Goal: Task Accomplishment & Management: Use online tool/utility

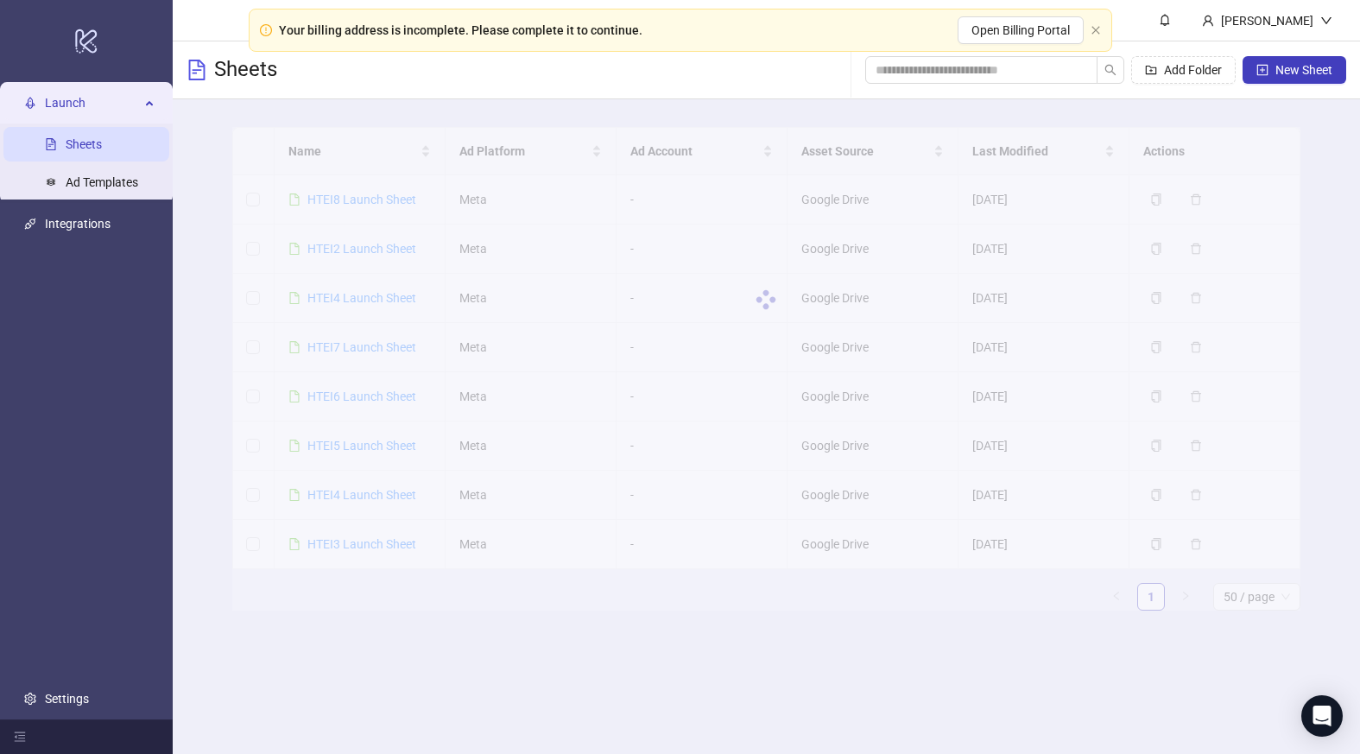
click at [358, 289] on div at bounding box center [766, 299] width 1068 height 345
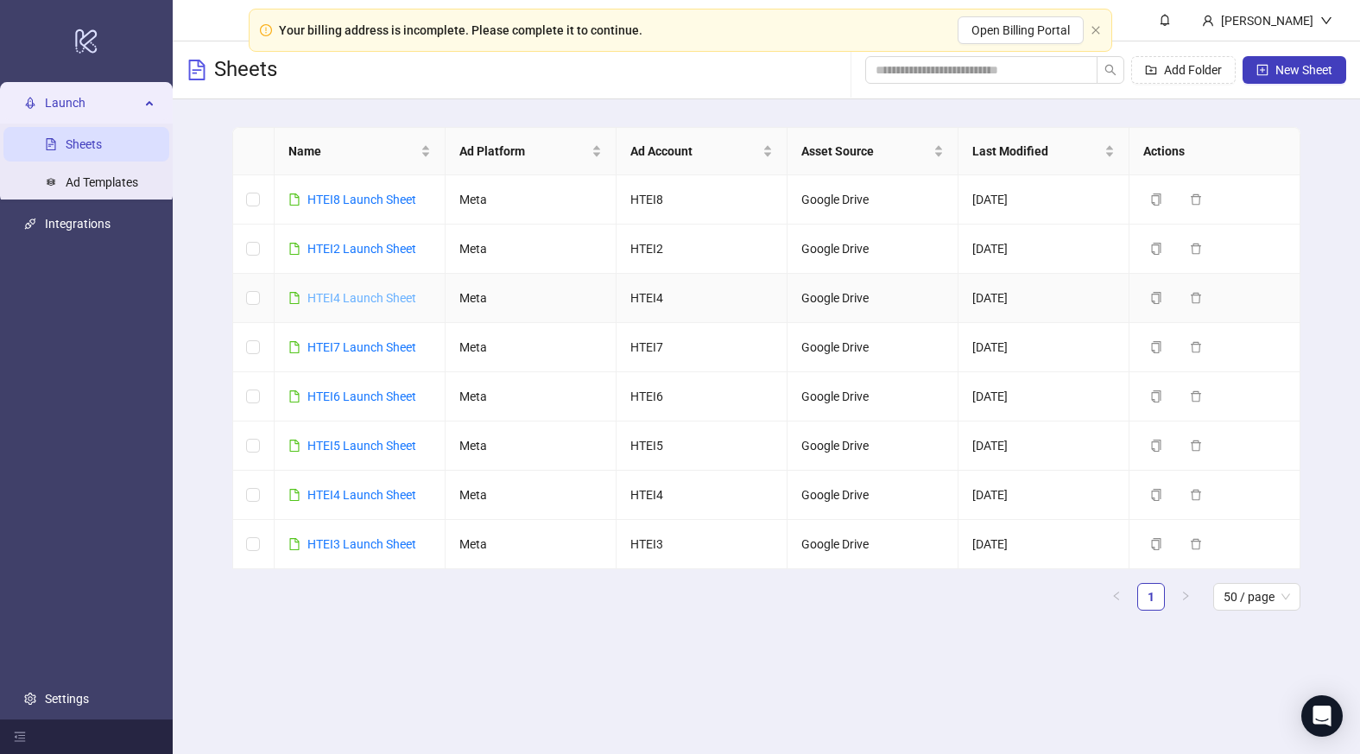
click at [358, 295] on link "HTEI4 Launch Sheet" at bounding box center [361, 298] width 109 height 14
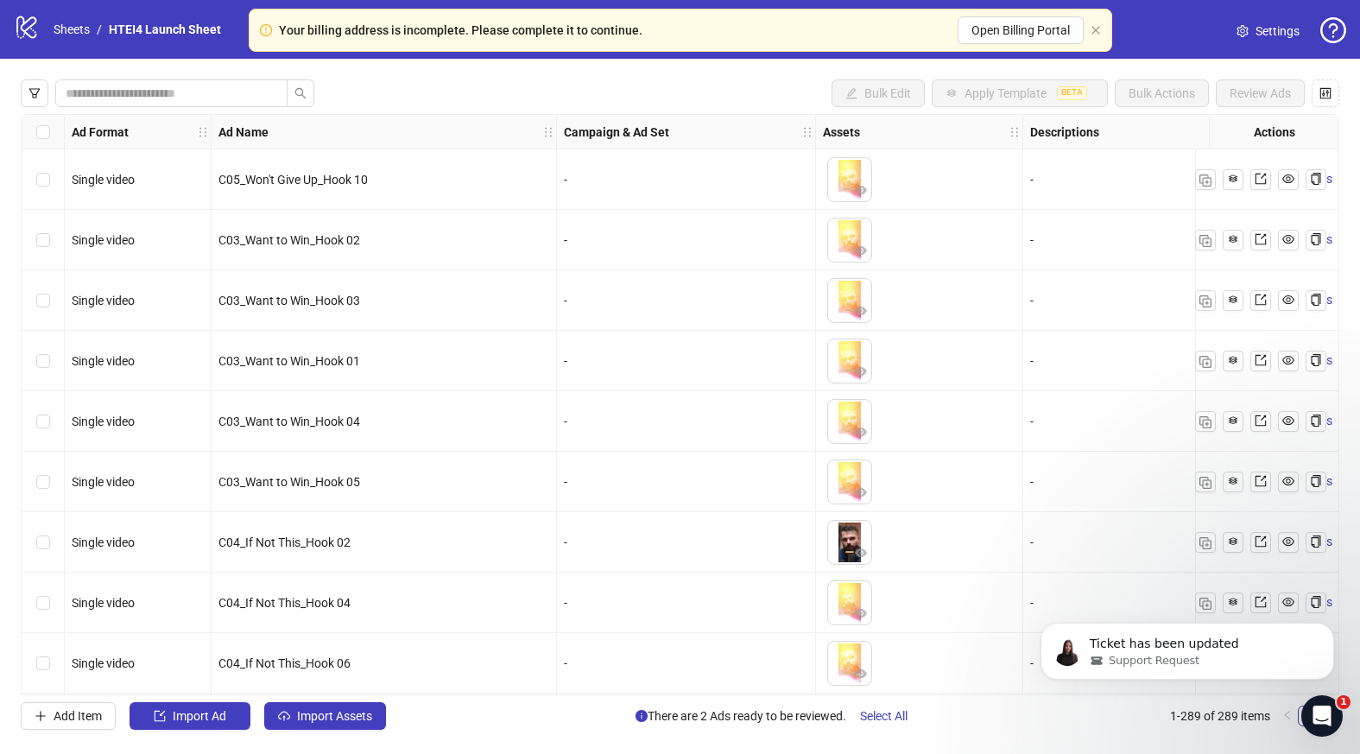
click at [58, 367] on div "Select row 4" at bounding box center [43, 361] width 43 height 60
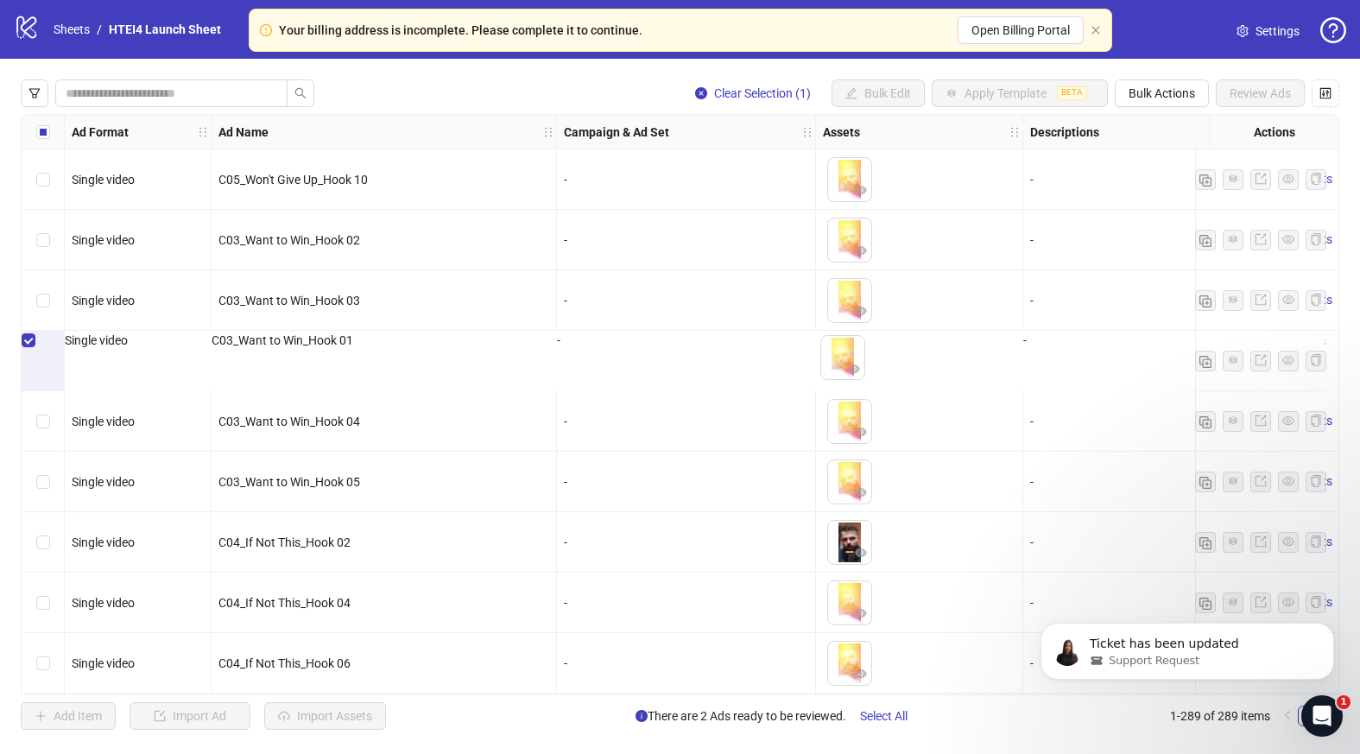
click at [118, 347] on span "Single video" at bounding box center [96, 340] width 63 height 14
click at [35, 350] on div "Select row 4" at bounding box center [43, 340] width 43 height 19
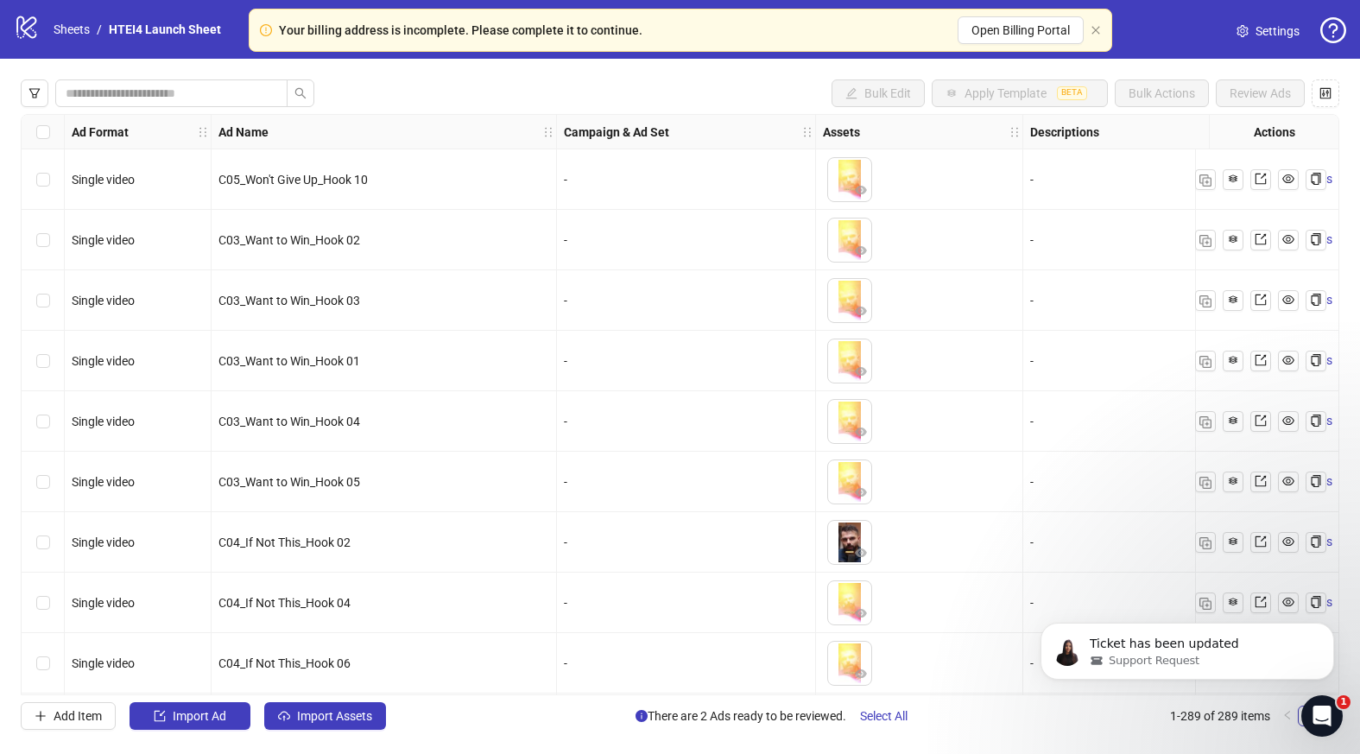
click at [353, 741] on div "Bulk Edit Apply Template BETA Bulk Actions Review Ads Ad Format Ad Name Campaig…" at bounding box center [680, 405] width 1360 height 692
click at [353, 725] on button "Import Assets" at bounding box center [325, 716] width 122 height 28
click at [353, 720] on body "Your billing address is incomplete. Please complete it to continue. Open Billin…" at bounding box center [680, 377] width 1360 height 754
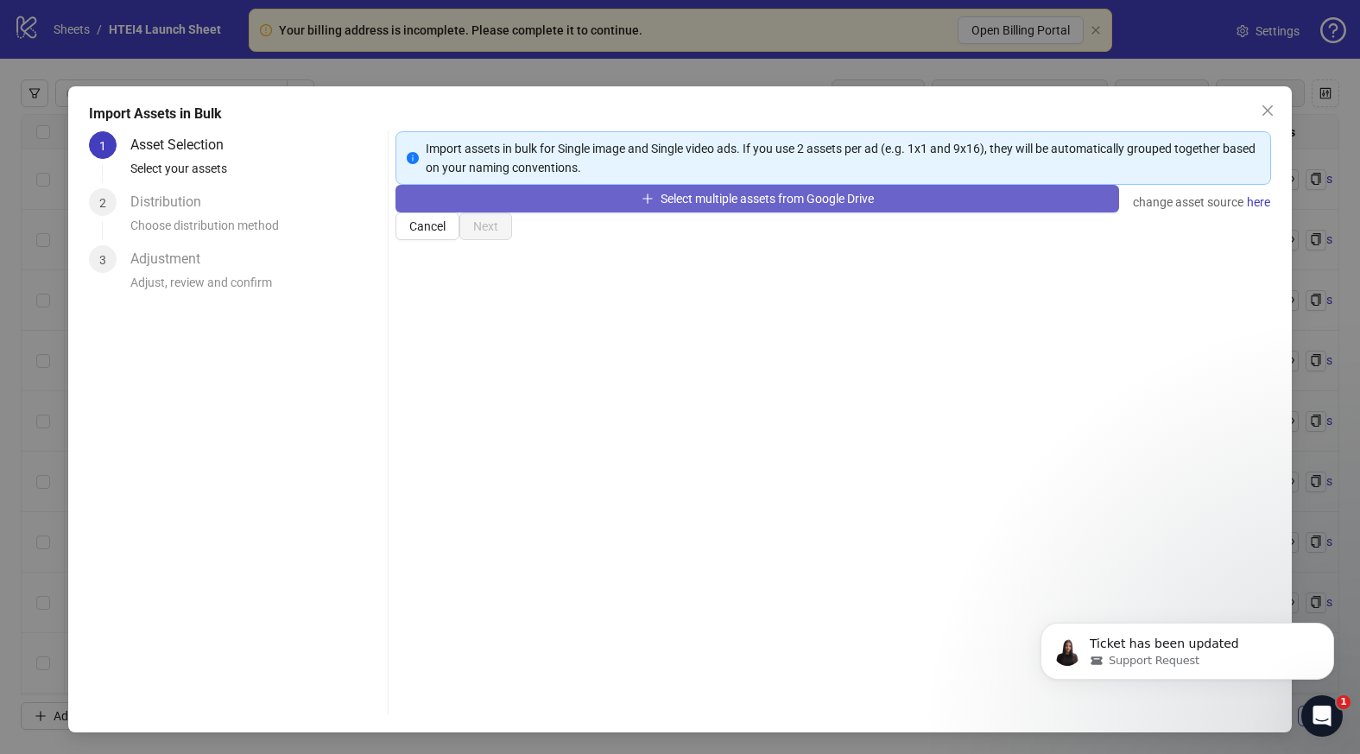
click at [770, 212] on button "Select multiple assets from Google Drive" at bounding box center [758, 199] width 724 height 28
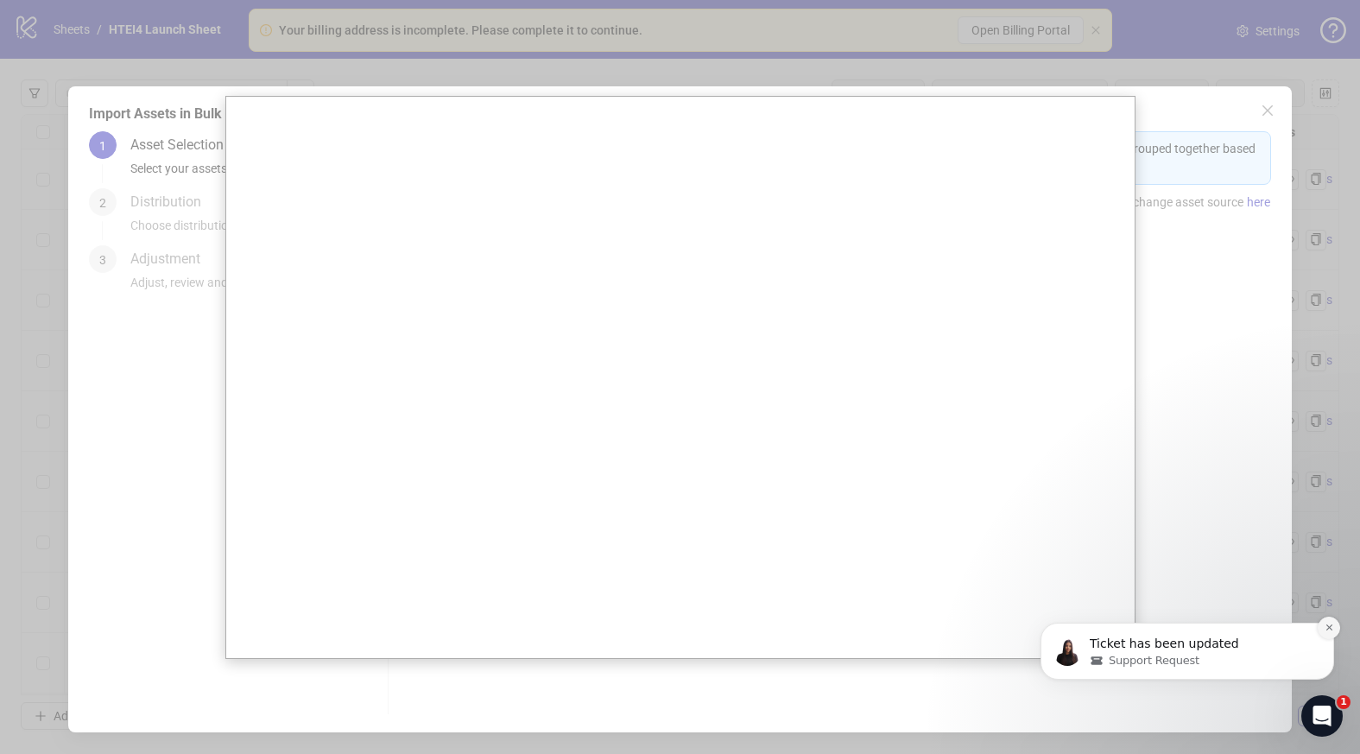
click at [1325, 629] on icon "Dismiss notification" at bounding box center [1330, 628] width 10 height 10
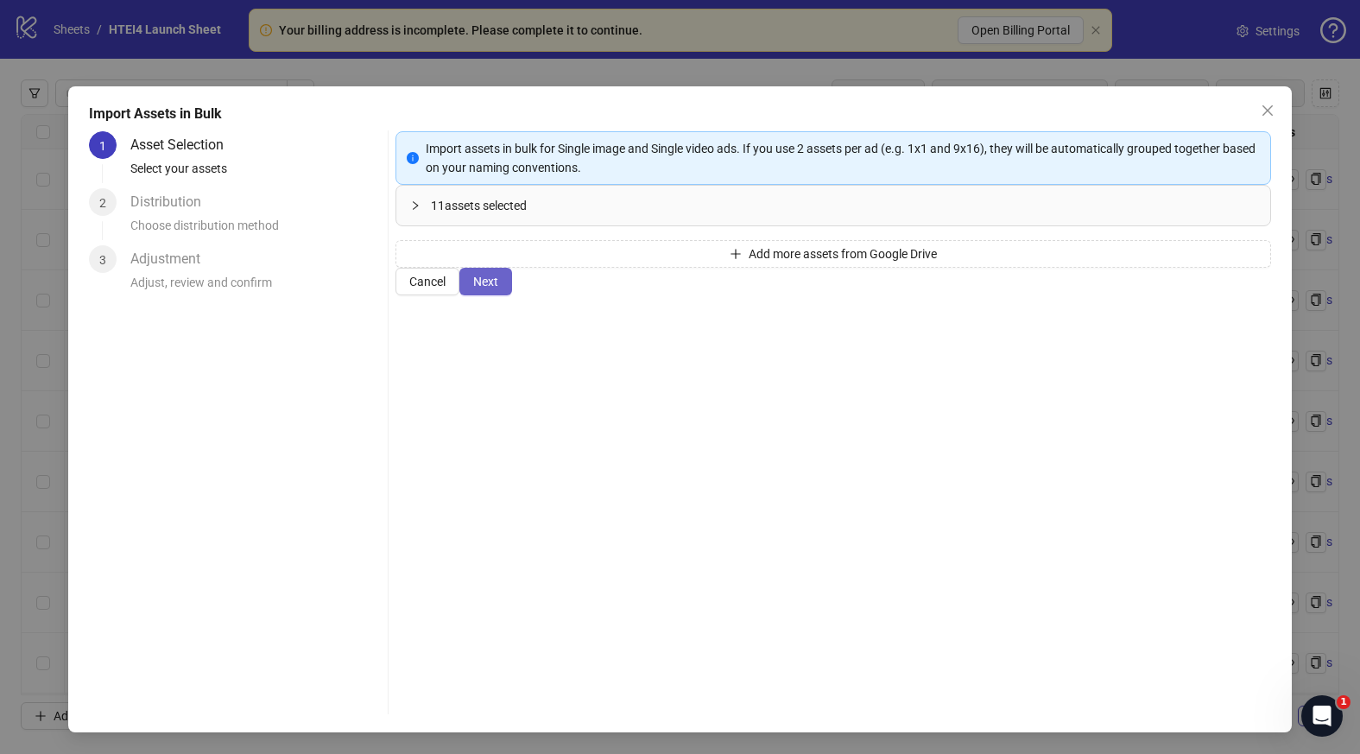
click at [498, 288] on span "Next" at bounding box center [485, 282] width 25 height 14
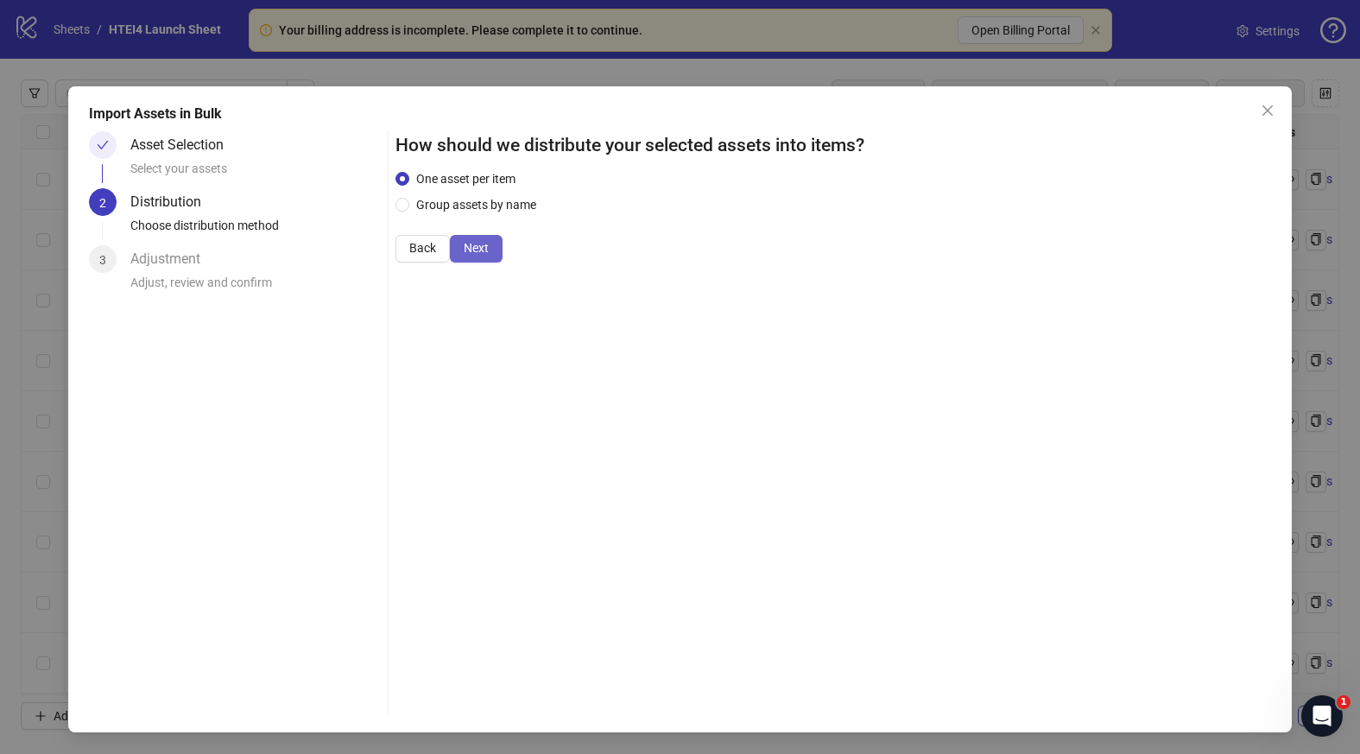
click at [489, 255] on span "Next" at bounding box center [476, 248] width 25 height 14
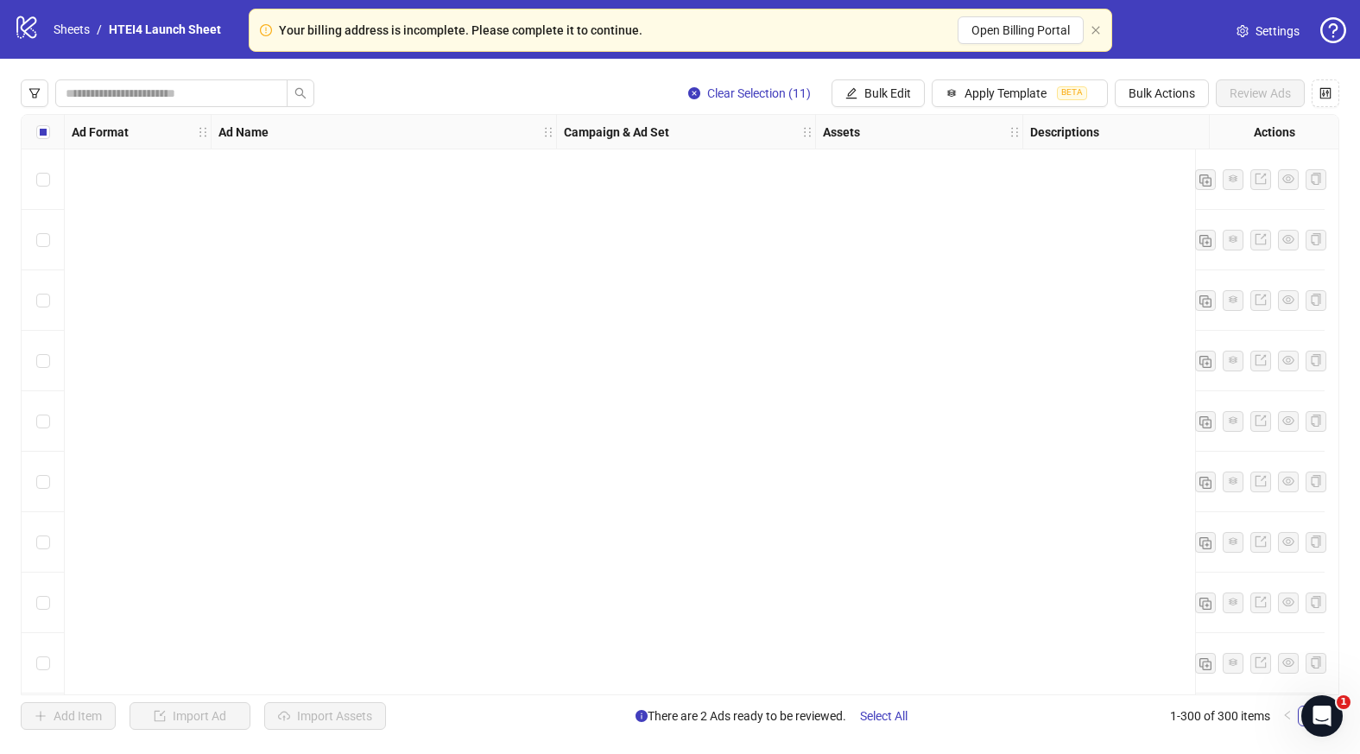
scroll to position [17599, 0]
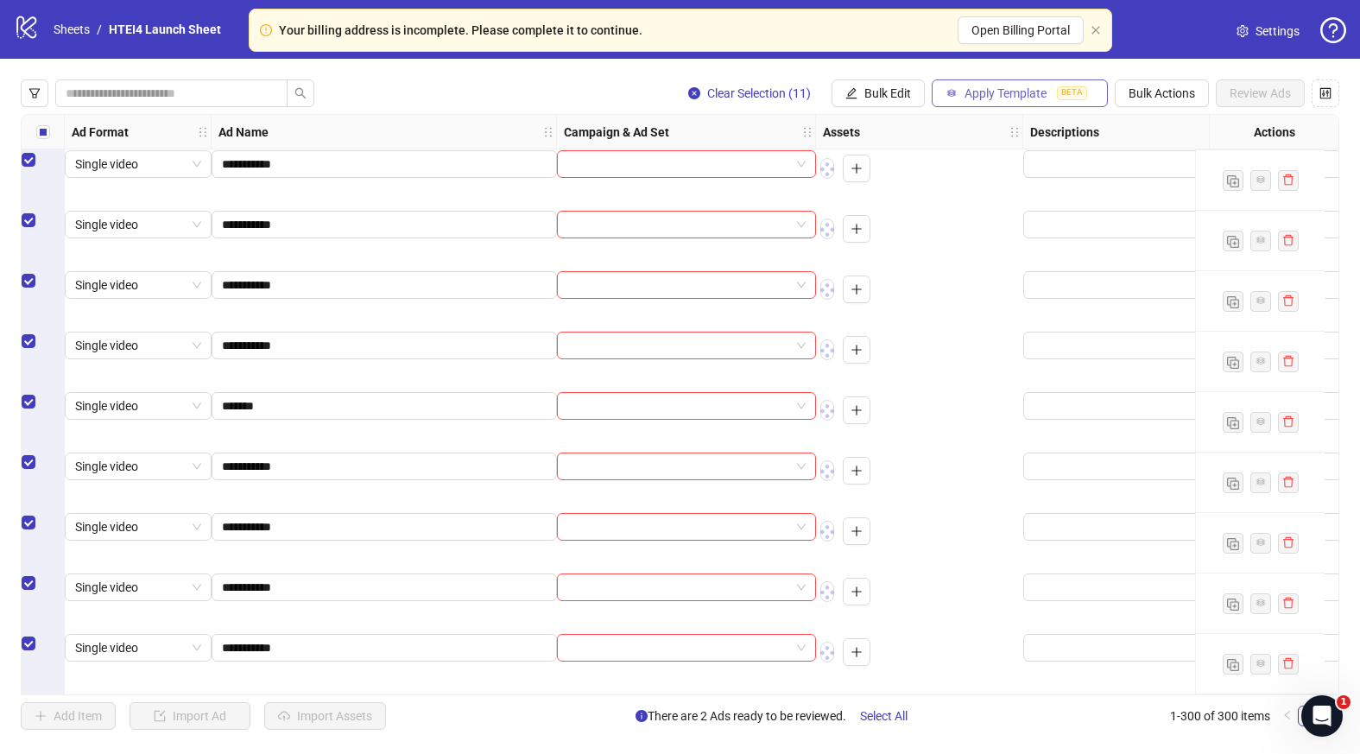
click at [1031, 98] on span "Apply Template" at bounding box center [1006, 93] width 82 height 14
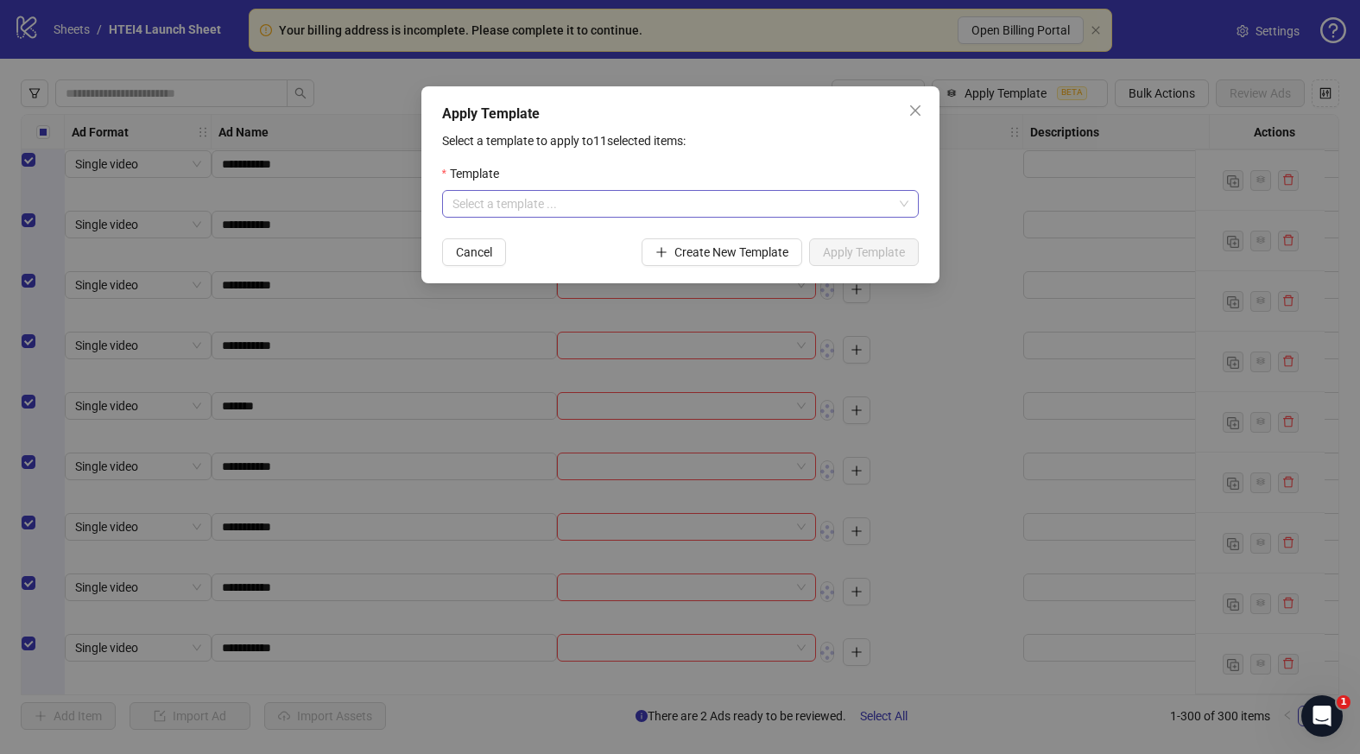
click at [728, 195] on input "search" at bounding box center [673, 204] width 440 height 26
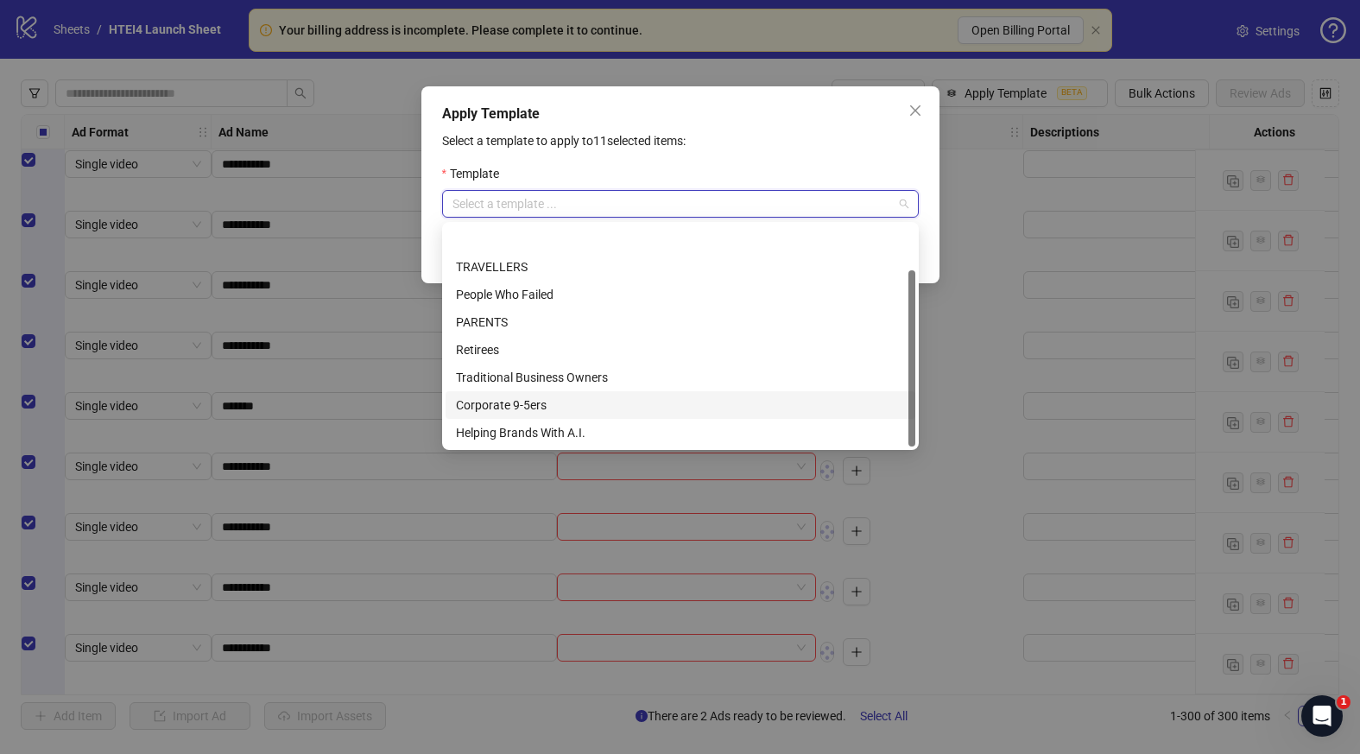
scroll to position [55, 0]
click at [595, 423] on div "Webinar VIP Template" at bounding box center [680, 432] width 449 height 19
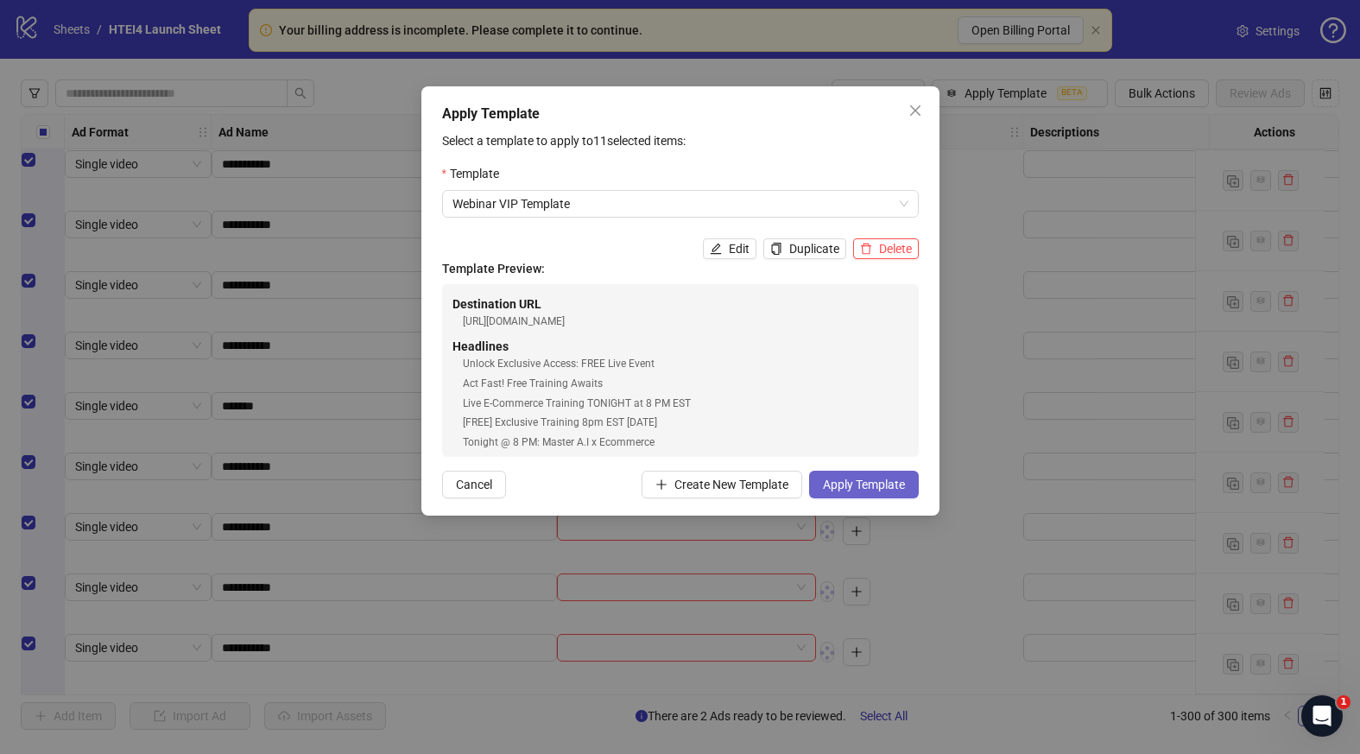
click at [873, 492] on button "Apply Template" at bounding box center [864, 485] width 110 height 28
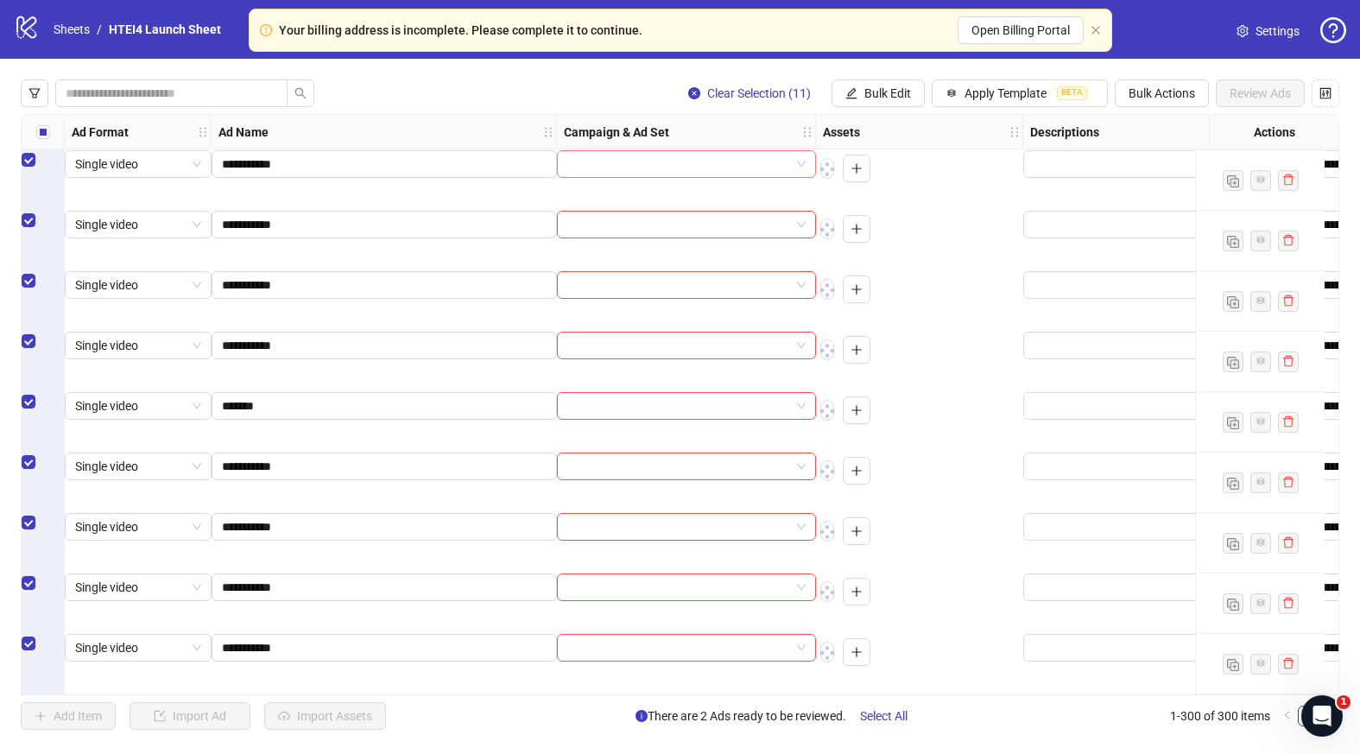
click at [718, 172] on input "search" at bounding box center [678, 164] width 223 height 26
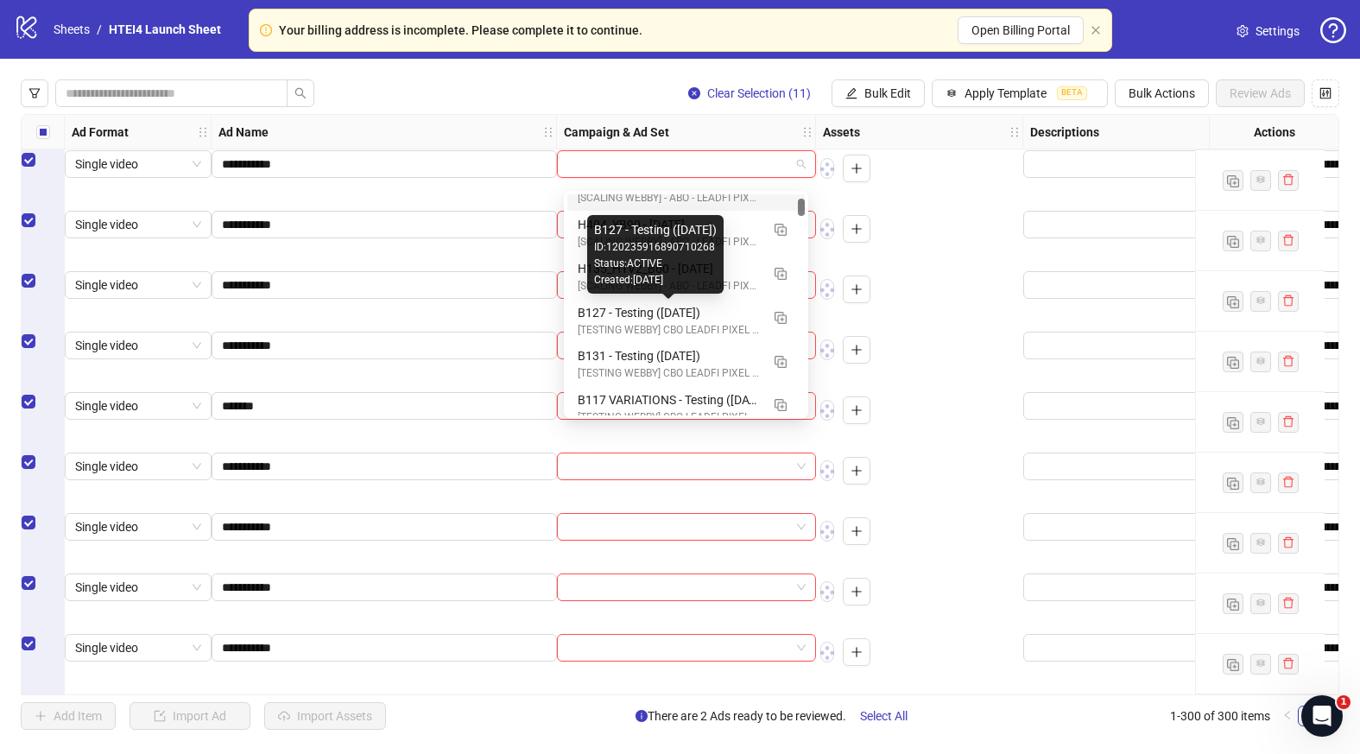
scroll to position [118, 0]
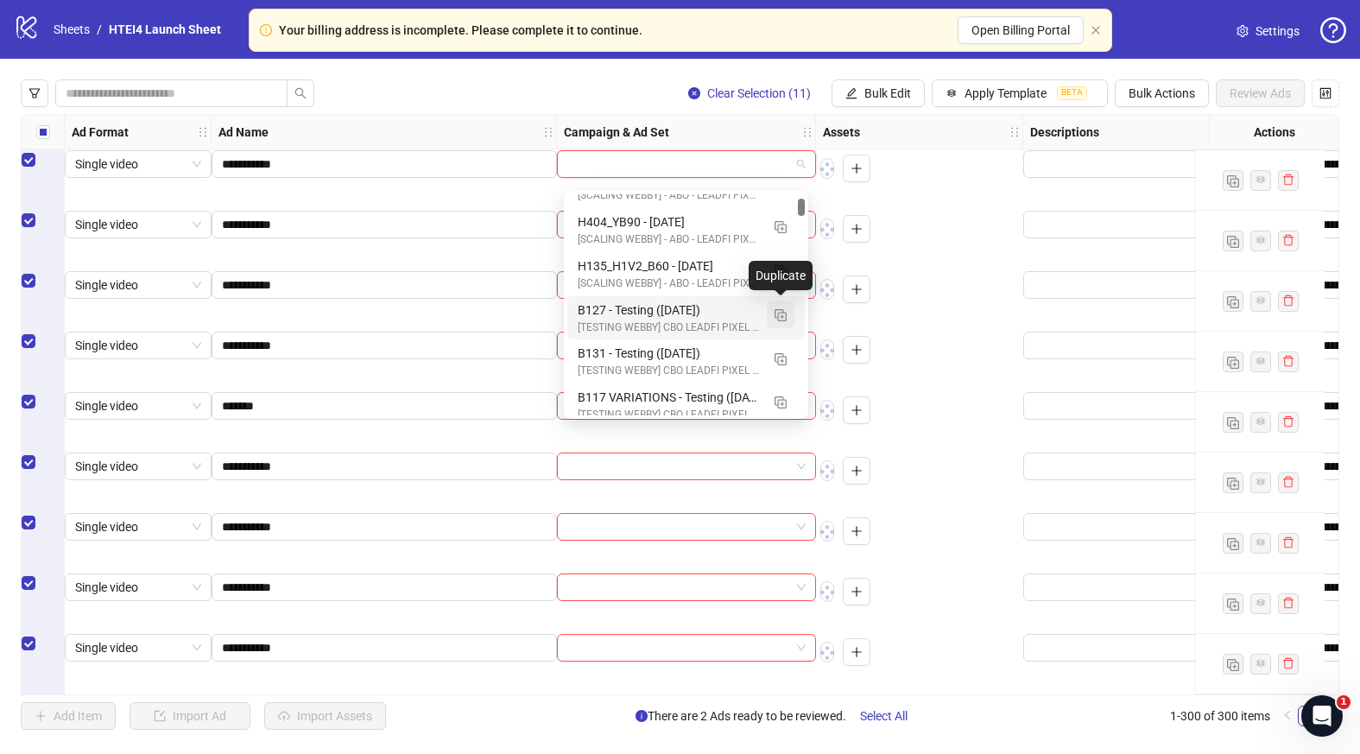
click at [780, 312] on img "button" at bounding box center [781, 315] width 12 height 12
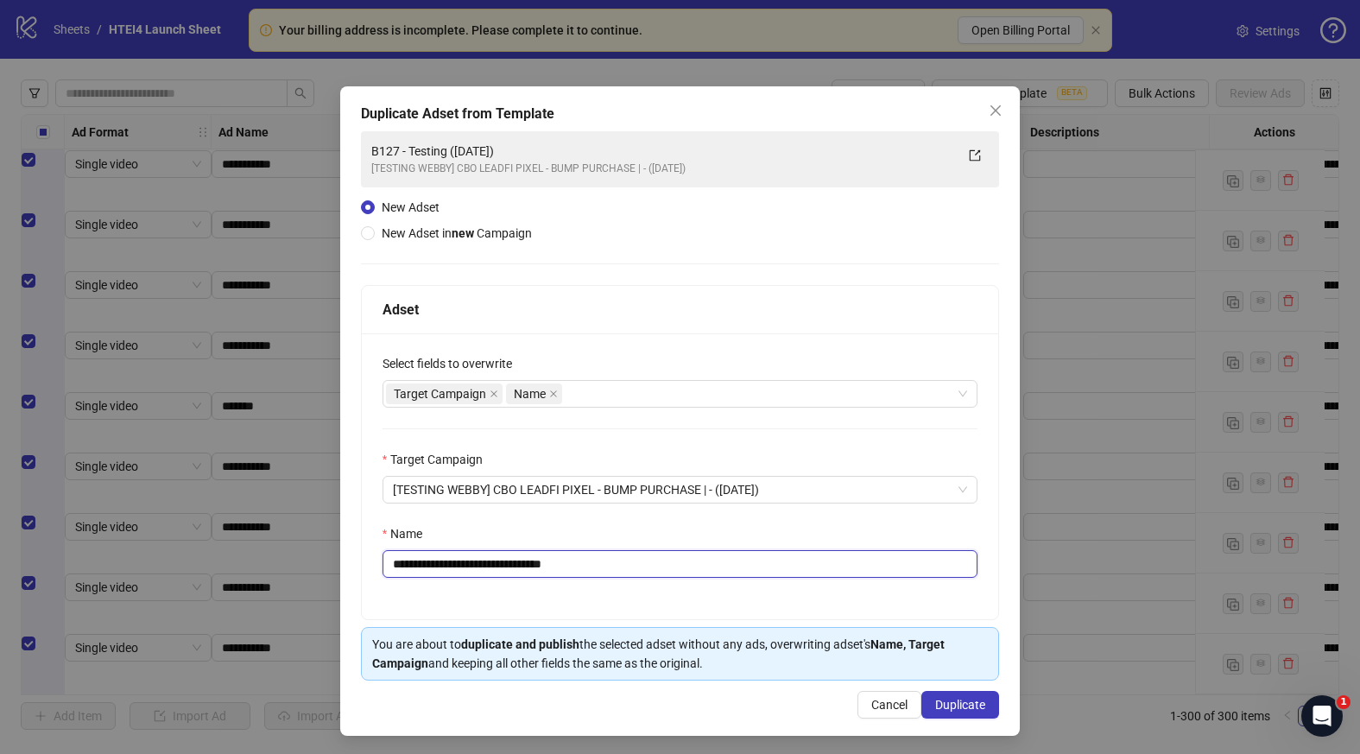
click at [419, 566] on input "**********" at bounding box center [681, 564] width 596 height 28
drag, startPoint x: 543, startPoint y: 567, endPoint x: 630, endPoint y: 567, distance: 87.2
click at [630, 567] on input "**********" at bounding box center [681, 564] width 596 height 28
click at [503, 566] on input "**********" at bounding box center [681, 564] width 596 height 28
click at [498, 562] on input "**********" at bounding box center [681, 564] width 596 height 28
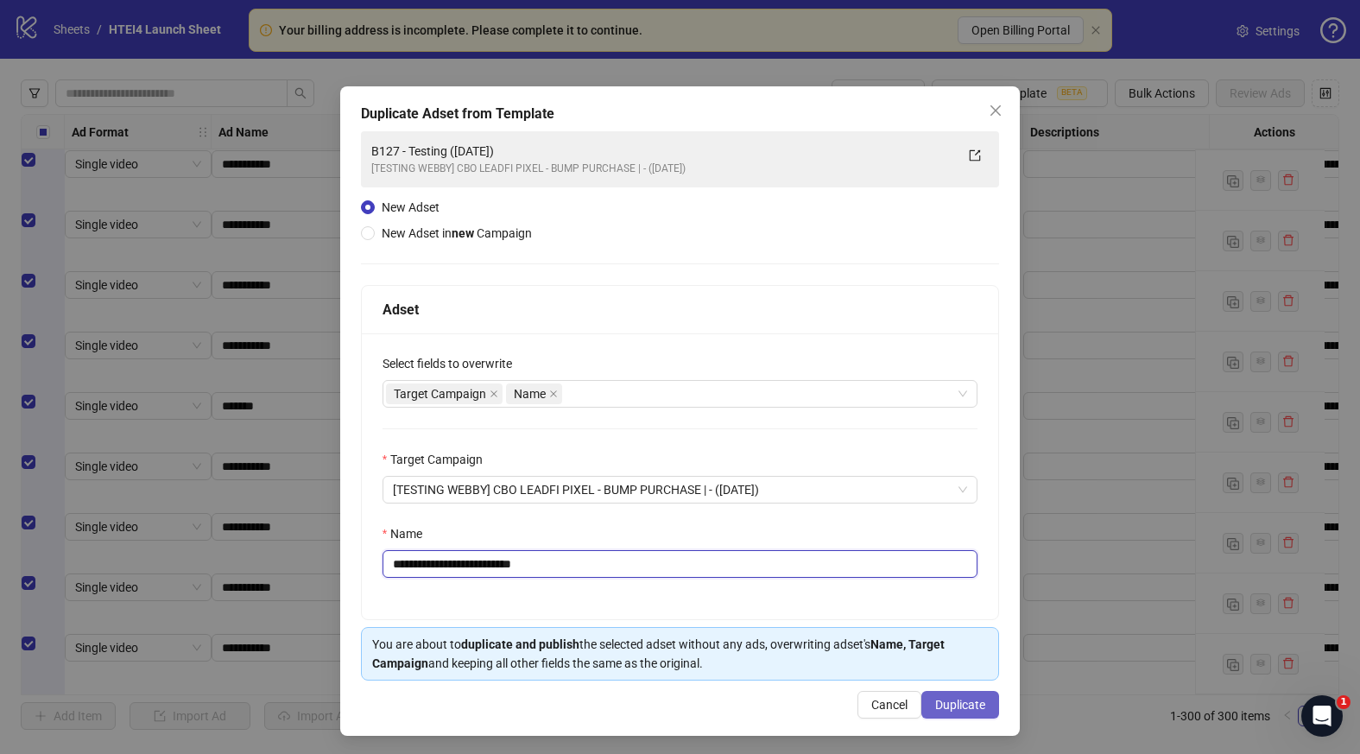
type input "**********"
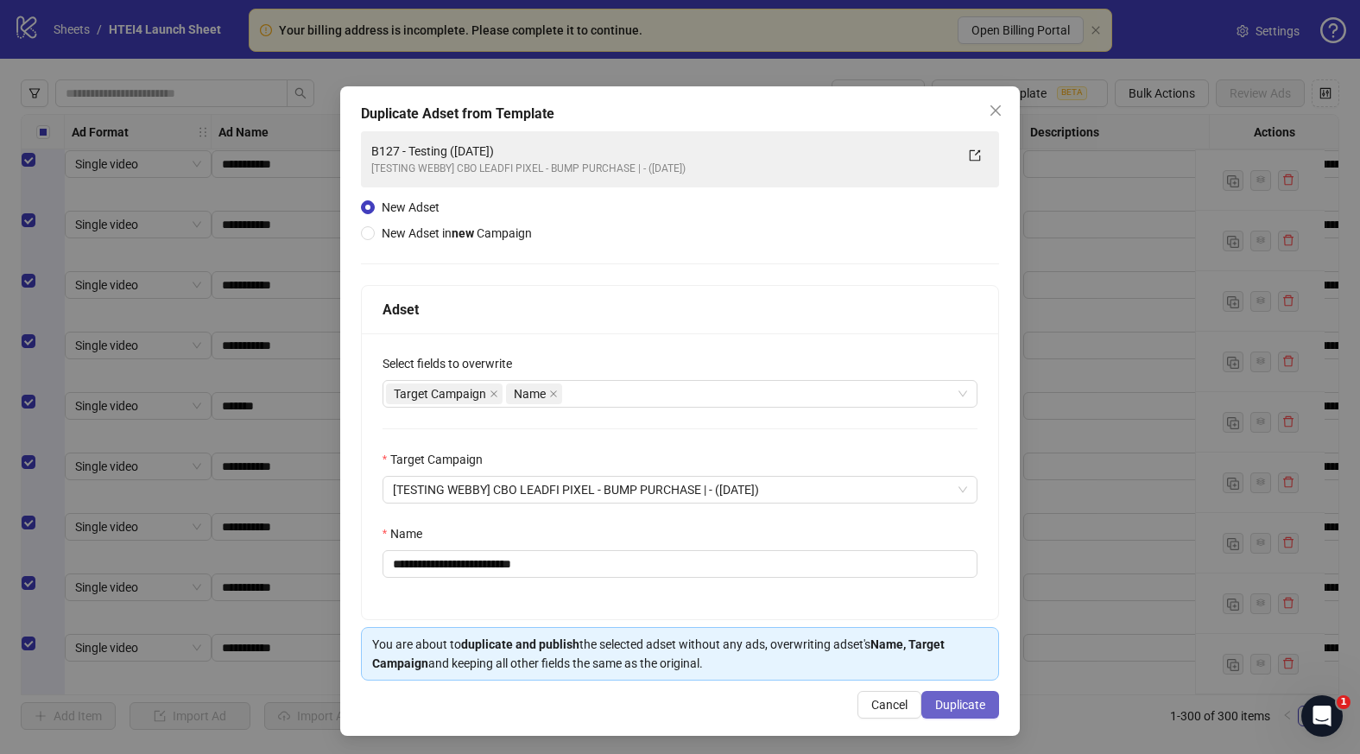
click at [979, 711] on span "Duplicate" at bounding box center [960, 705] width 50 height 14
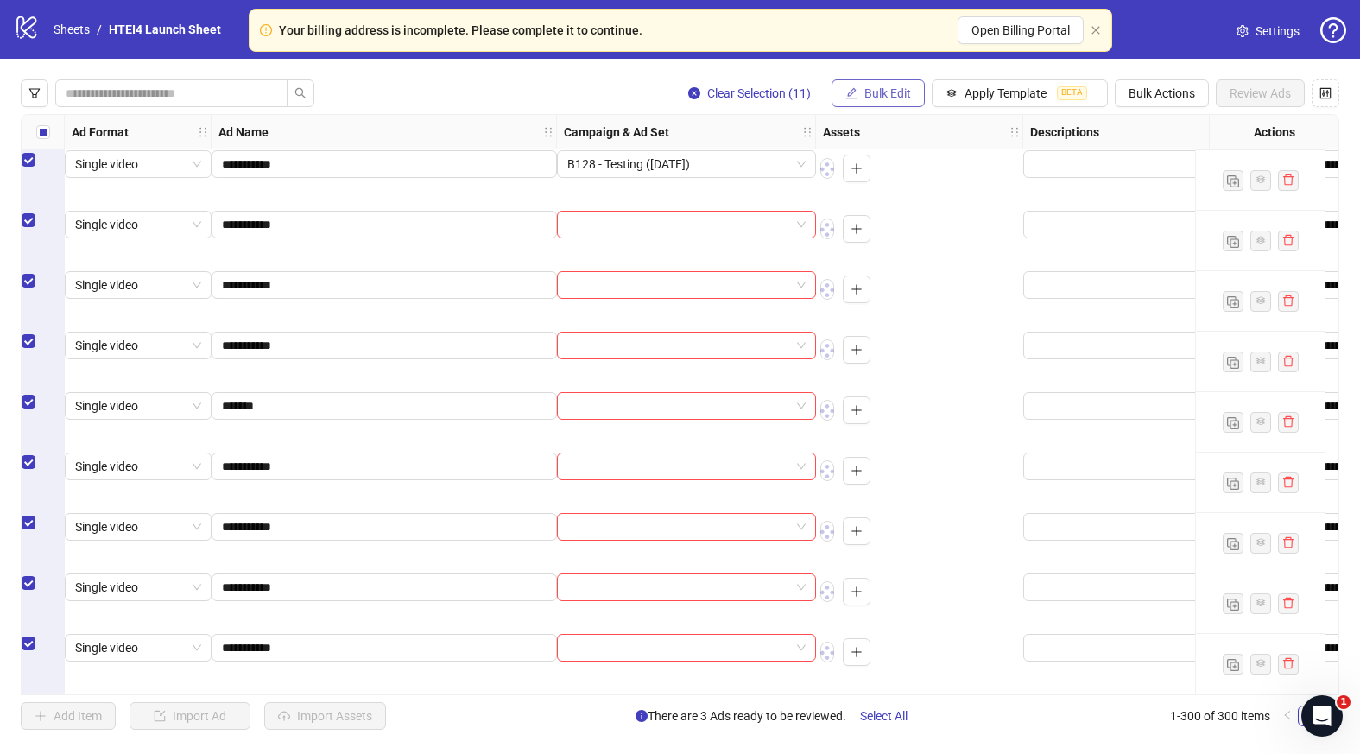
click at [897, 93] on span "Bulk Edit" at bounding box center [888, 93] width 47 height 14
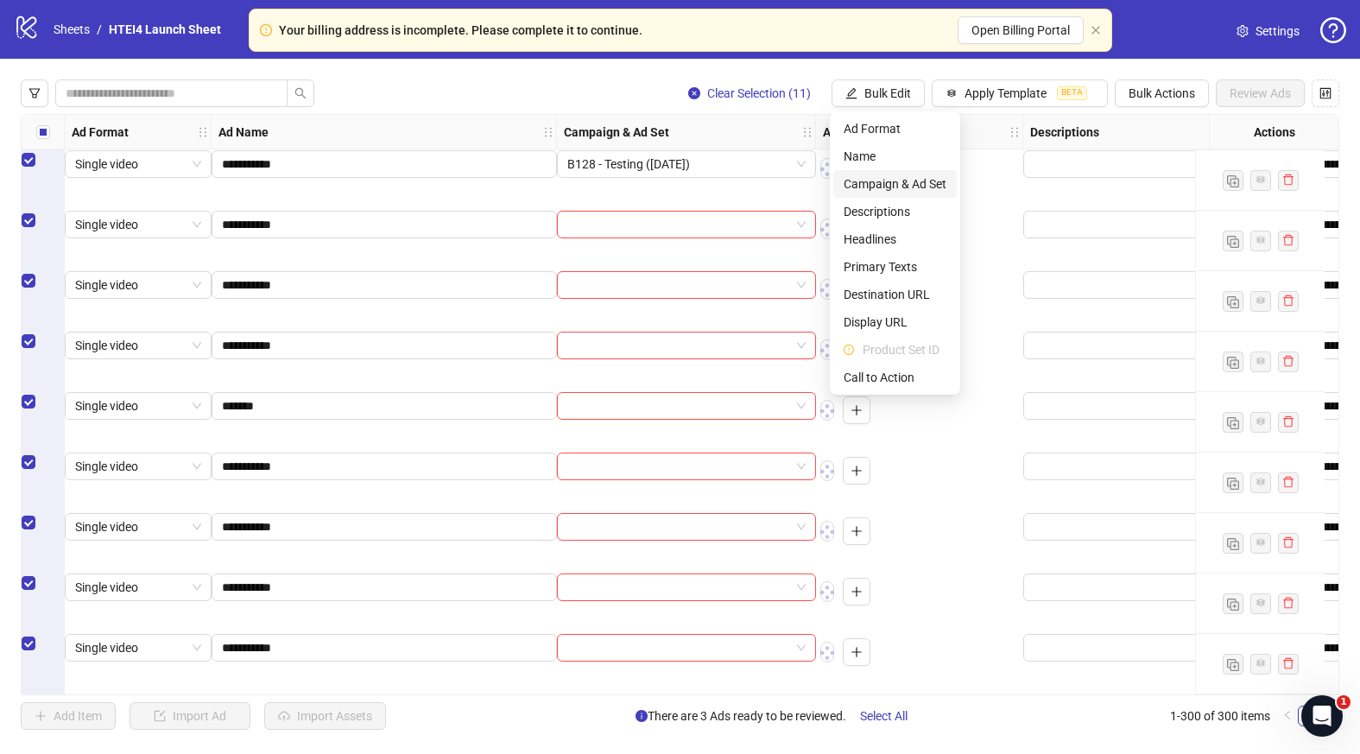
click at [897, 184] on span "Campaign & Ad Set" at bounding box center [895, 183] width 103 height 19
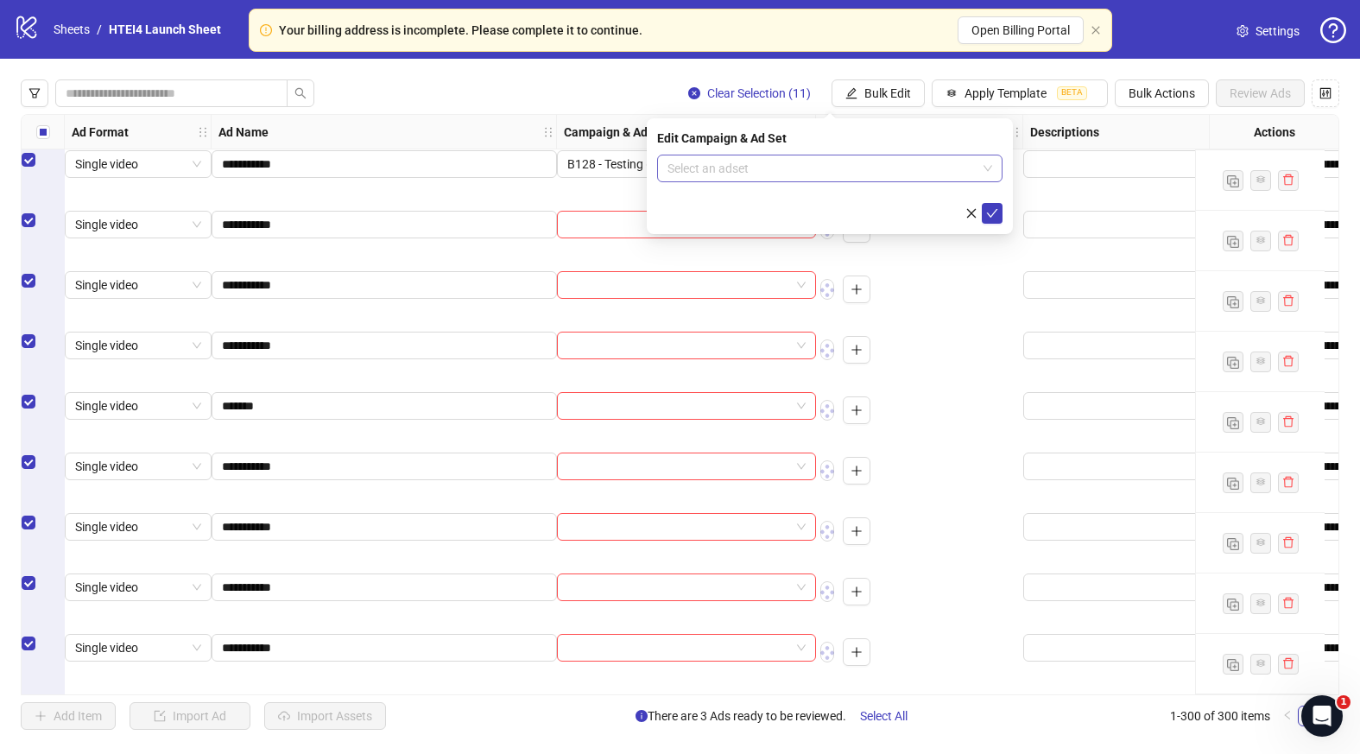
click at [859, 162] on input "search" at bounding box center [822, 168] width 309 height 26
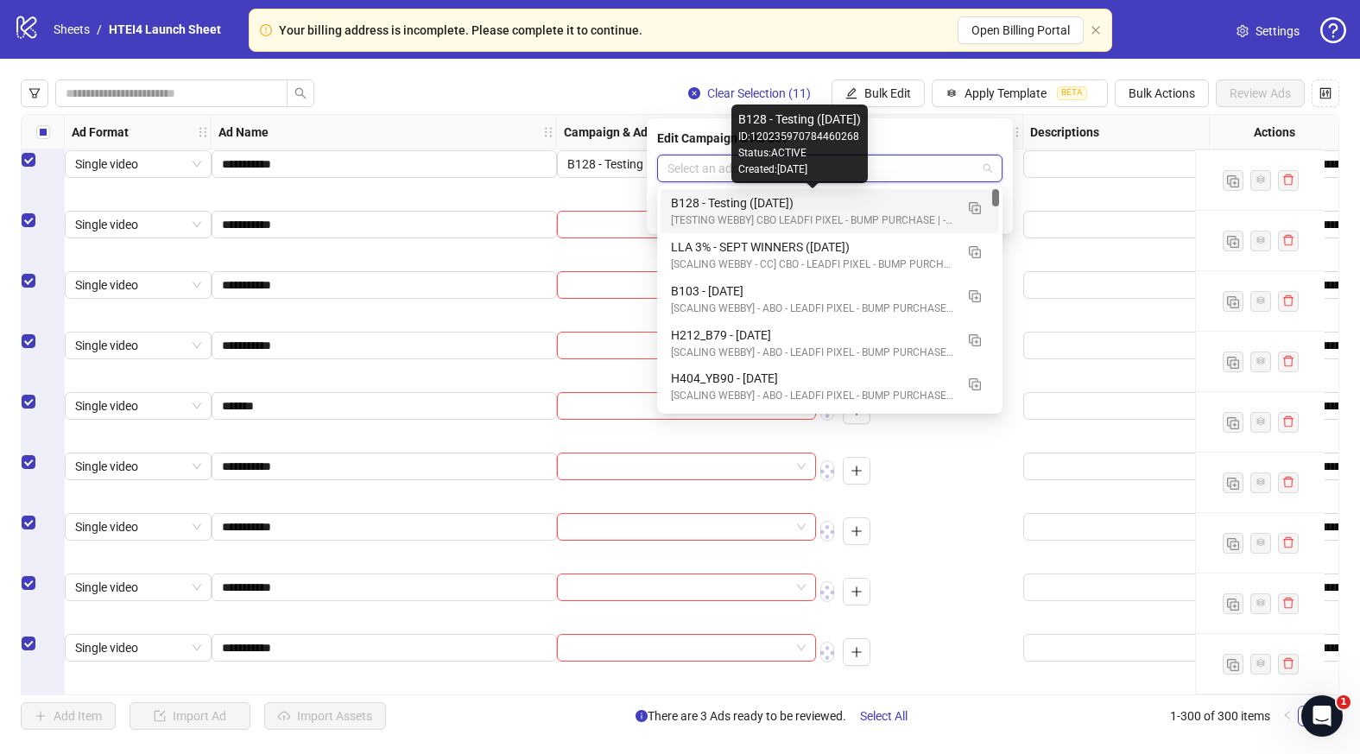
click at [782, 195] on div "B128 - Testing ([DATE])" at bounding box center [812, 202] width 283 height 19
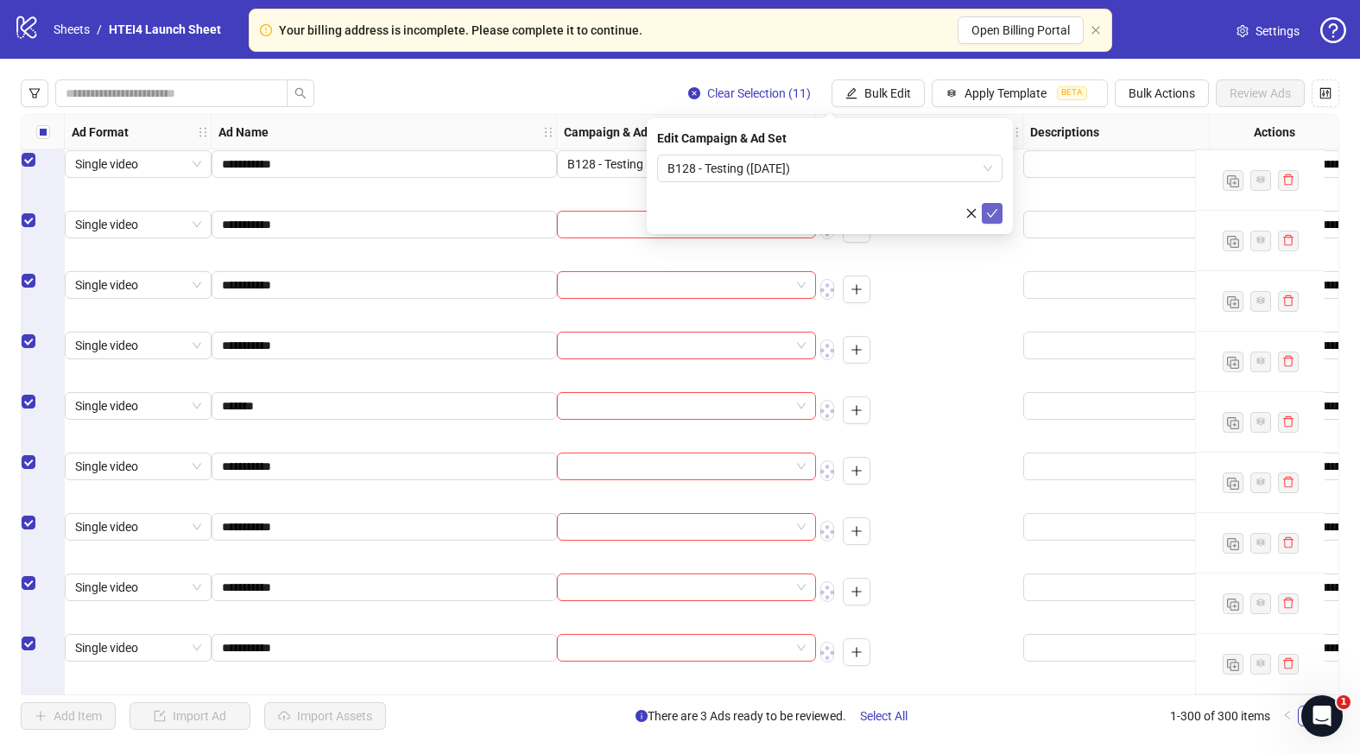
click at [989, 214] on icon "check" at bounding box center [992, 213] width 11 height 9
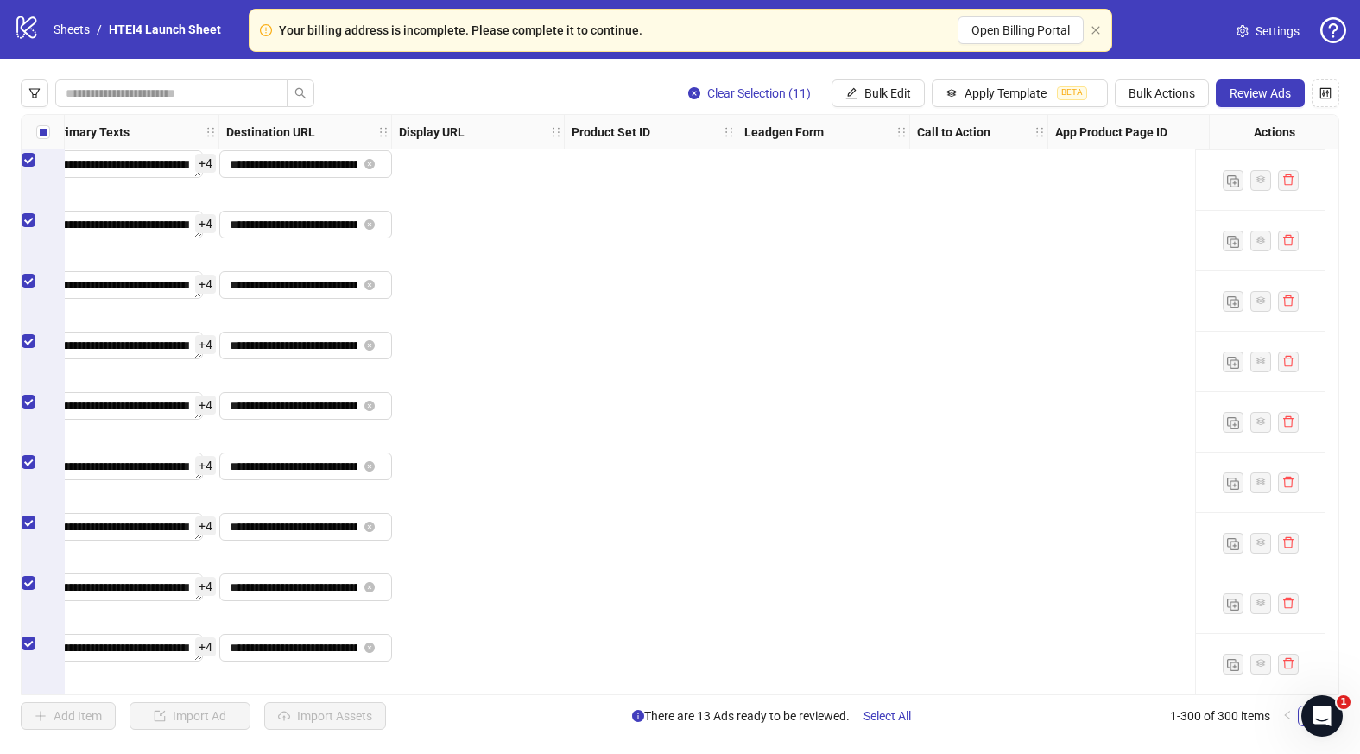
scroll to position [17599, 0]
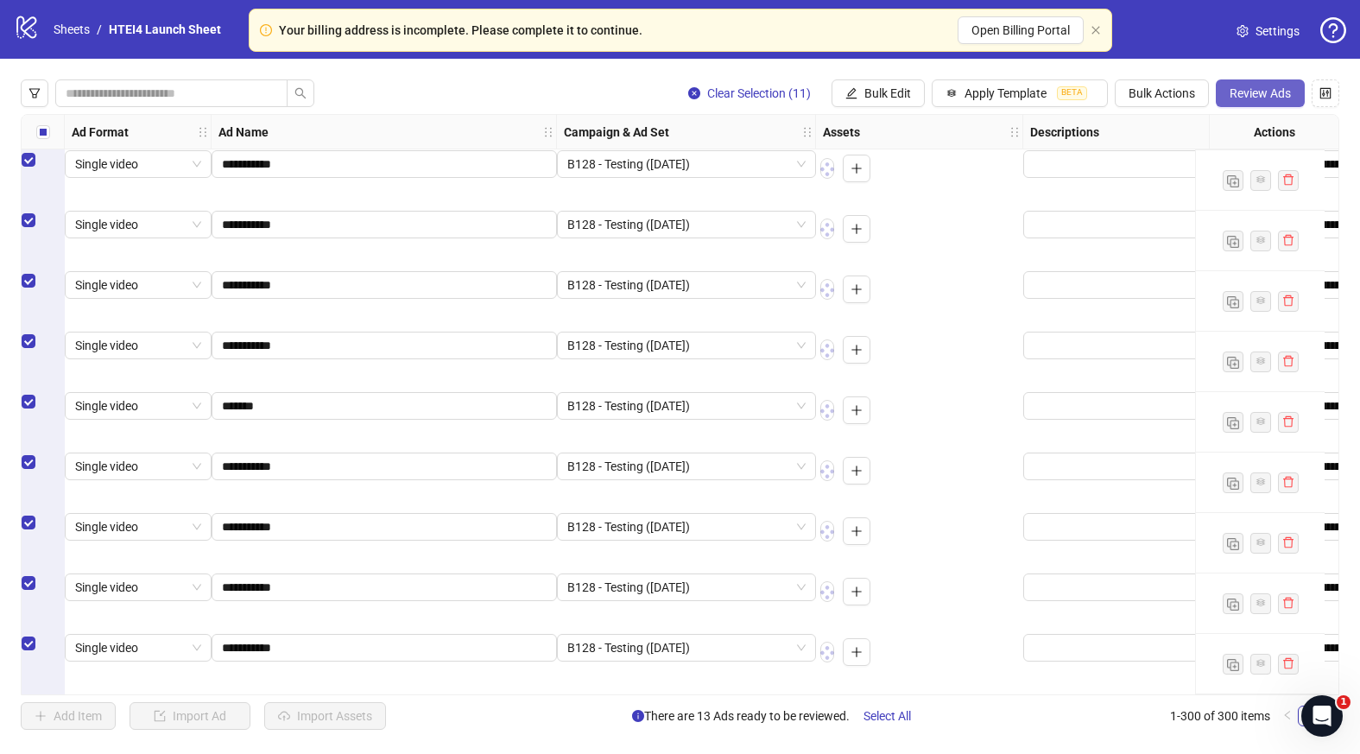
click at [1272, 89] on span "Review Ads" at bounding box center [1260, 93] width 61 height 14
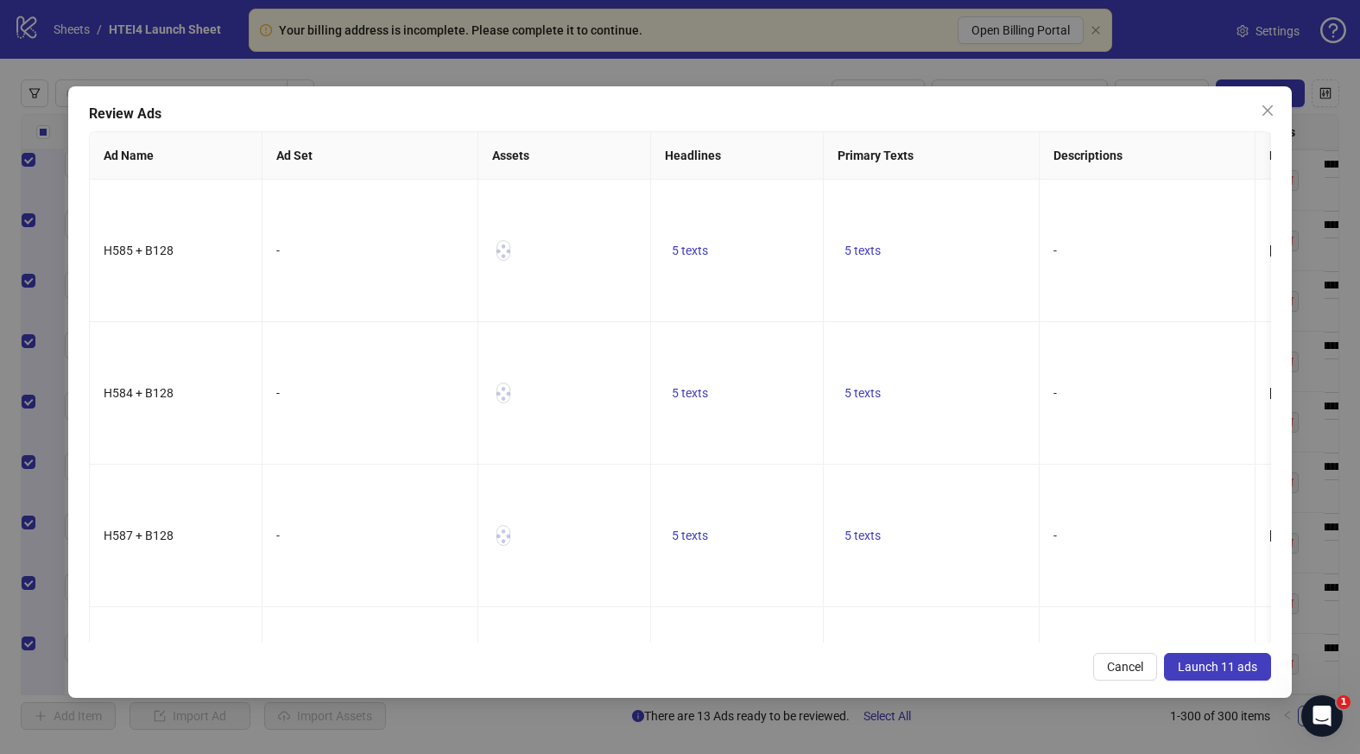
click at [1267, 111] on icon "close" at bounding box center [1268, 110] width 10 height 10
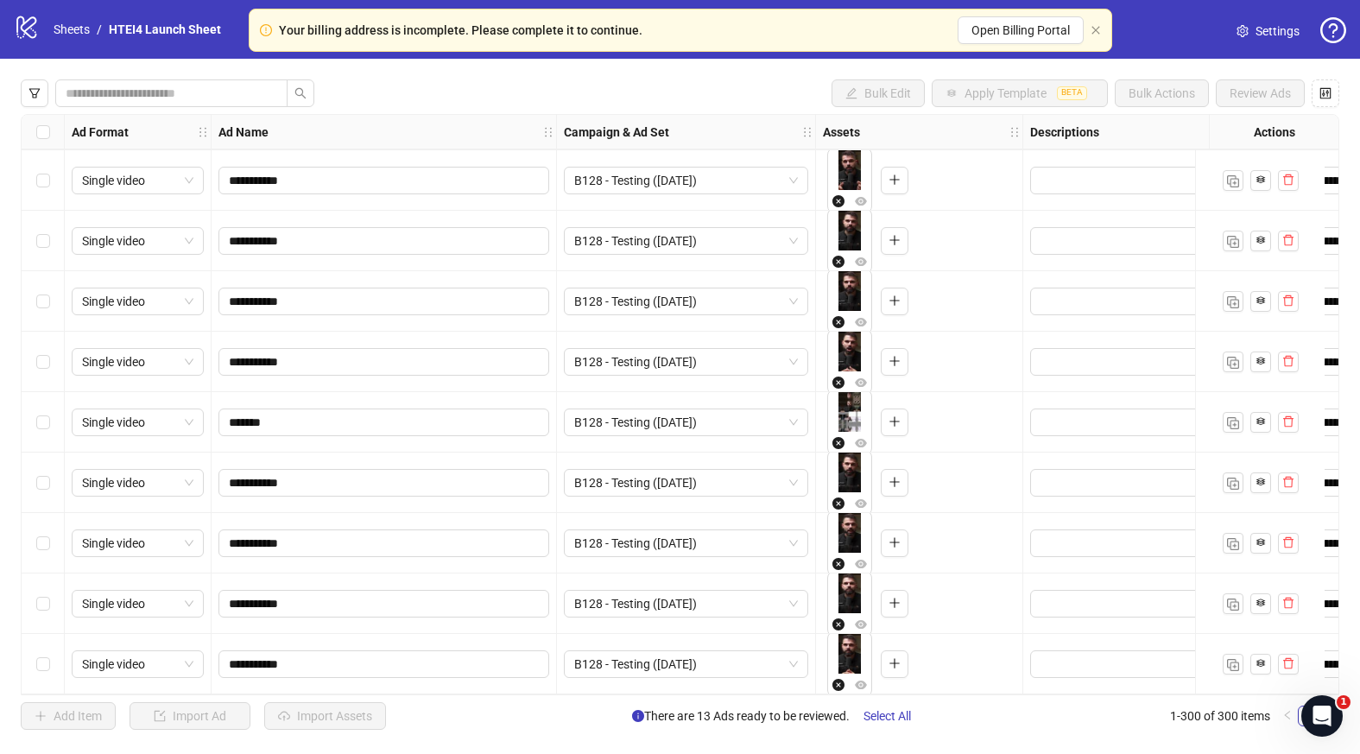
click at [38, 668] on div "Select row 300" at bounding box center [43, 664] width 43 height 60
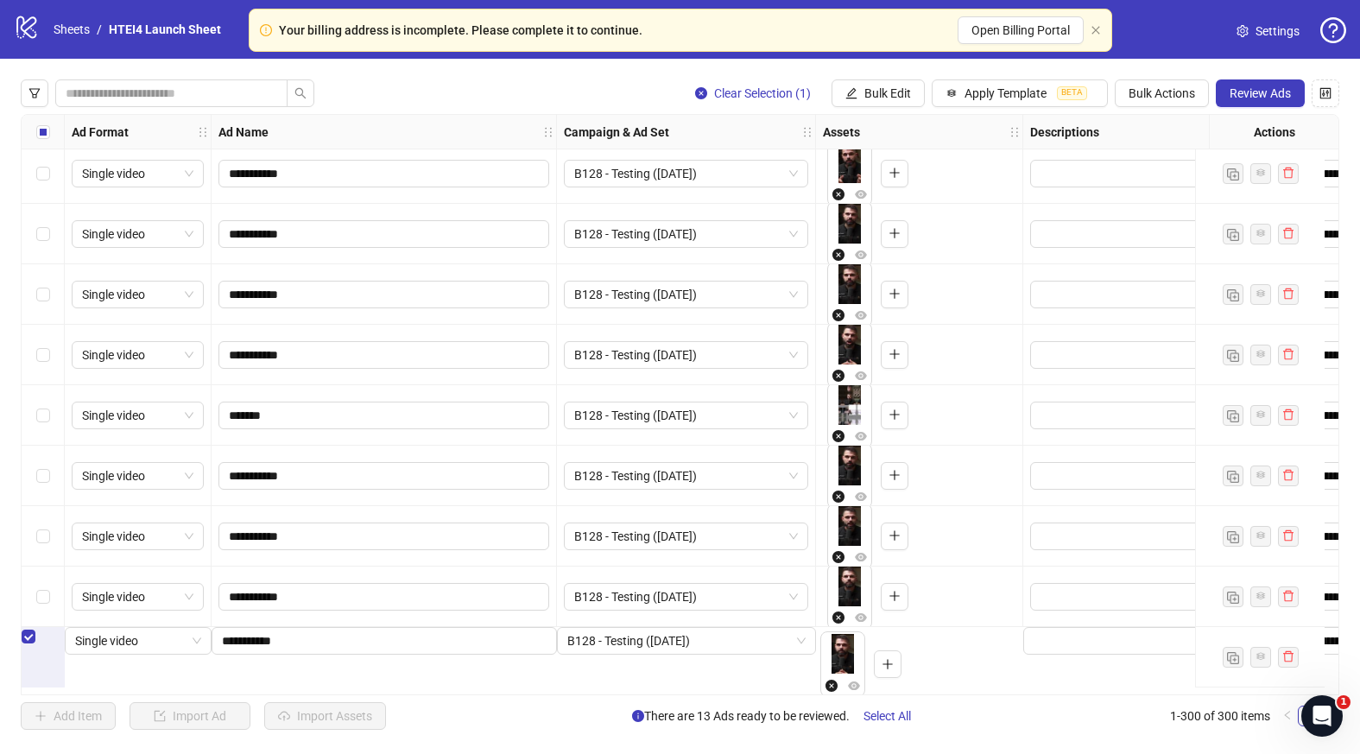
click at [38, 583] on div "Select row 299" at bounding box center [43, 597] width 43 height 60
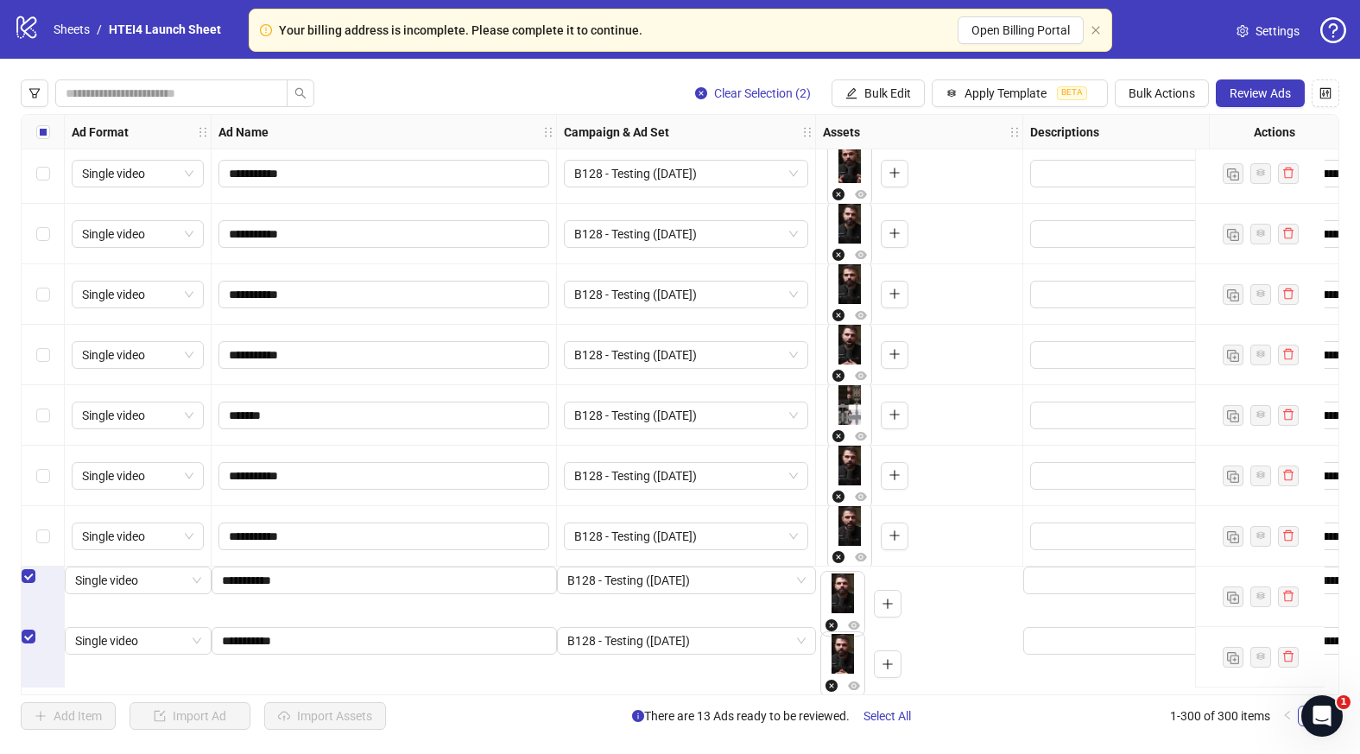
click at [40, 516] on div "Select row 298" at bounding box center [43, 536] width 43 height 60
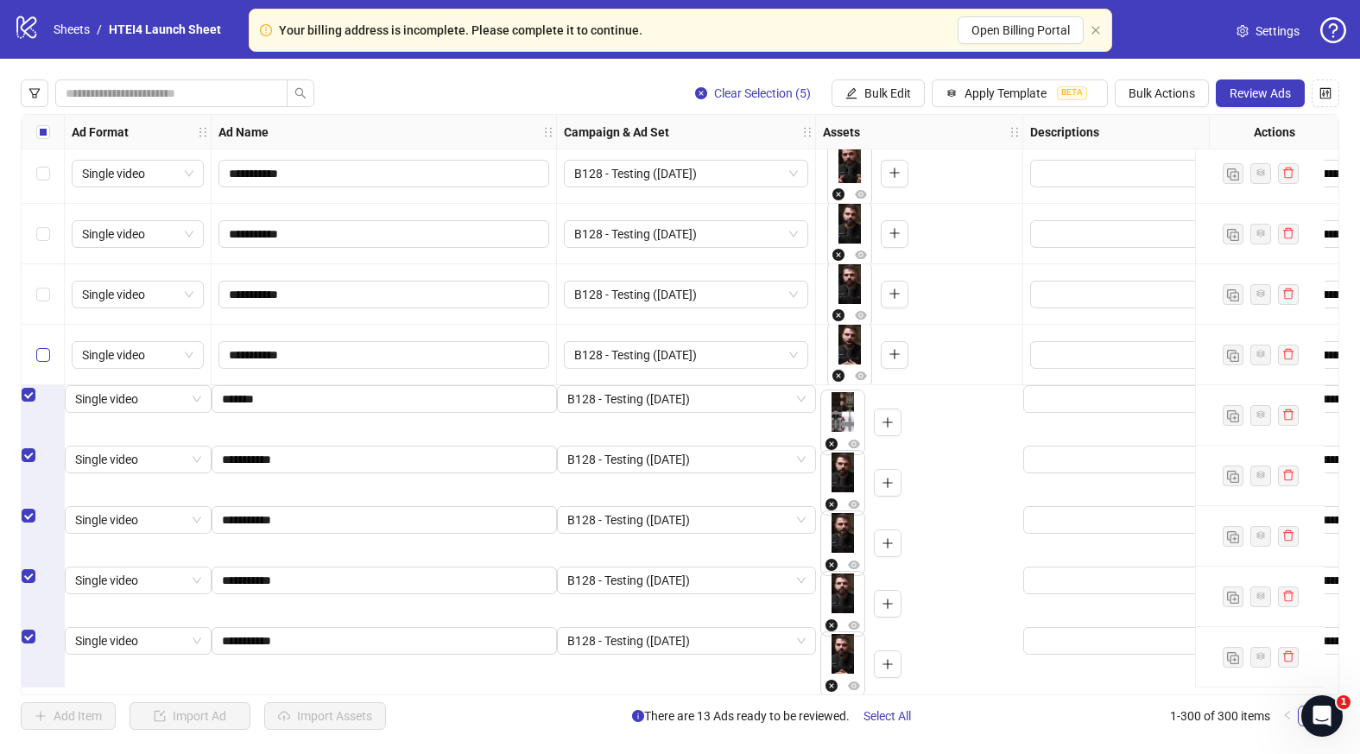
click at [45, 364] on label "Select row 295" at bounding box center [43, 354] width 14 height 19
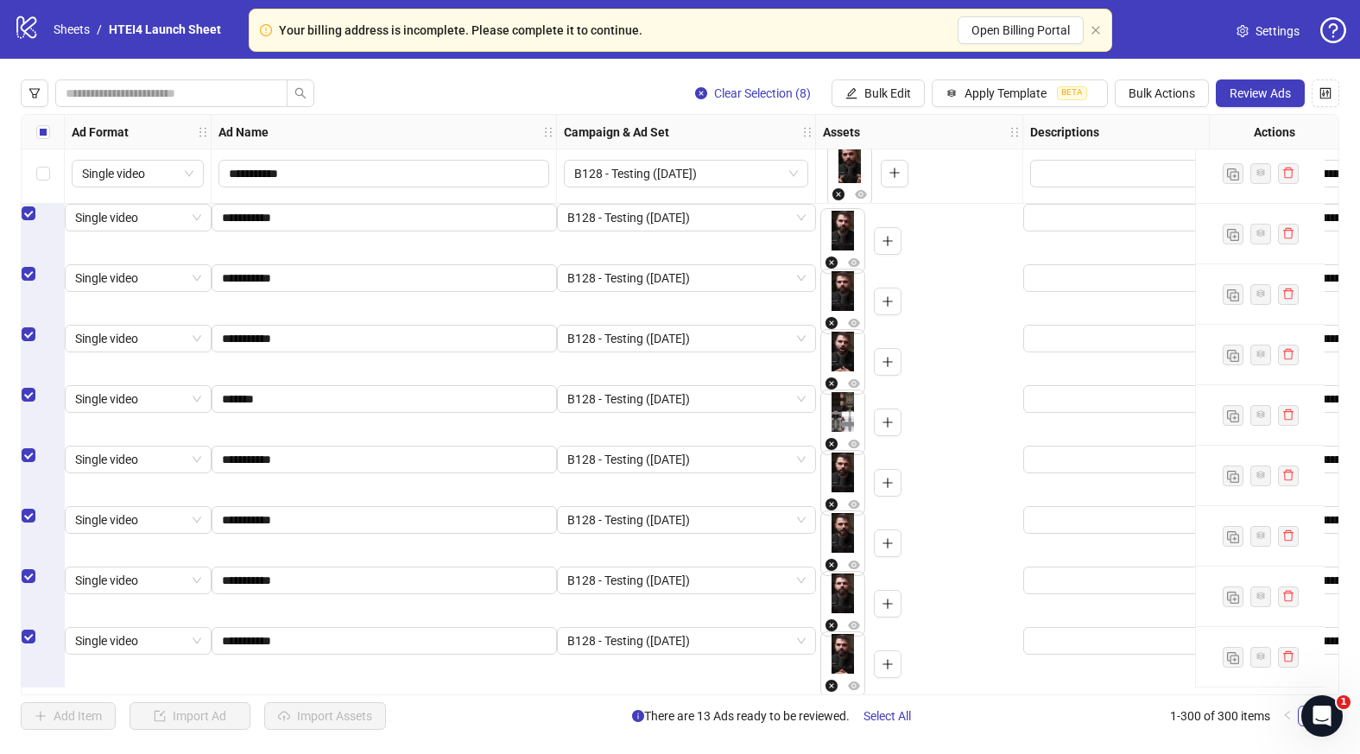
scroll to position [17501, 0]
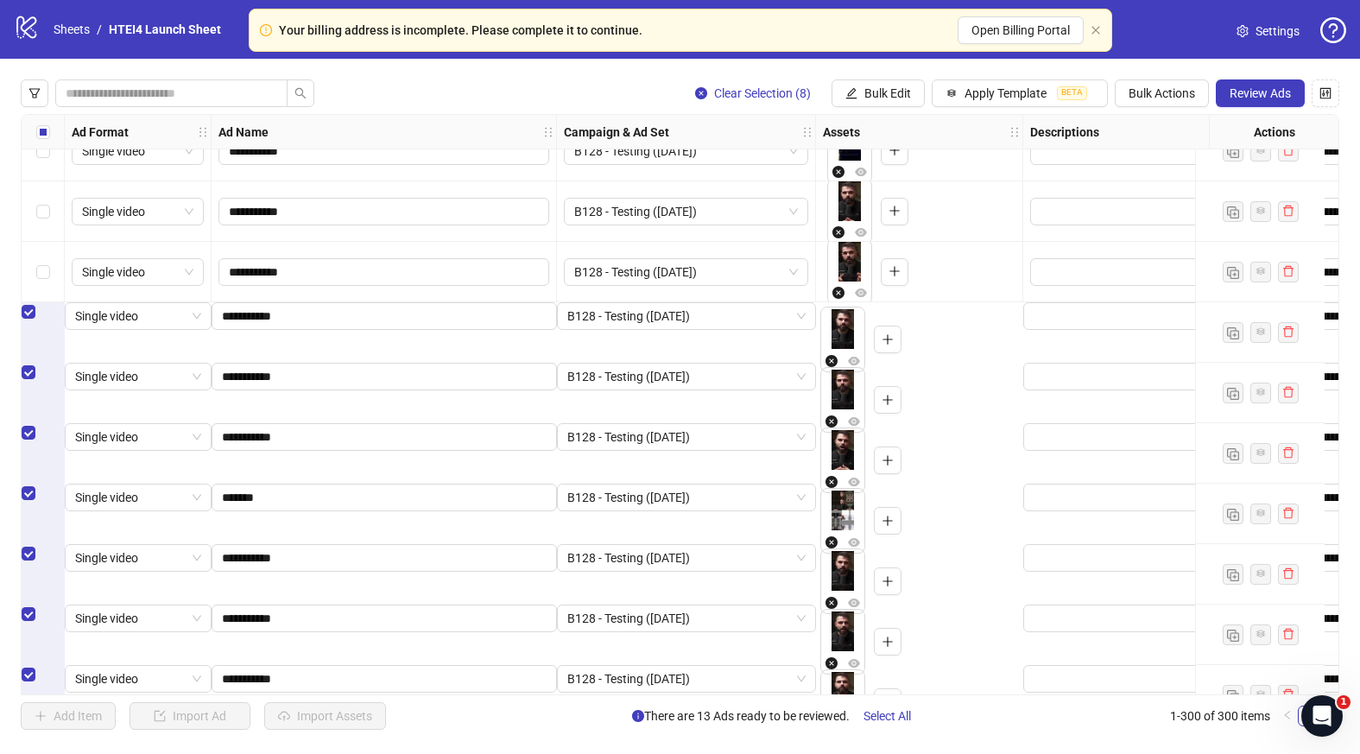
click at [37, 260] on div "Select row 292" at bounding box center [43, 272] width 43 height 60
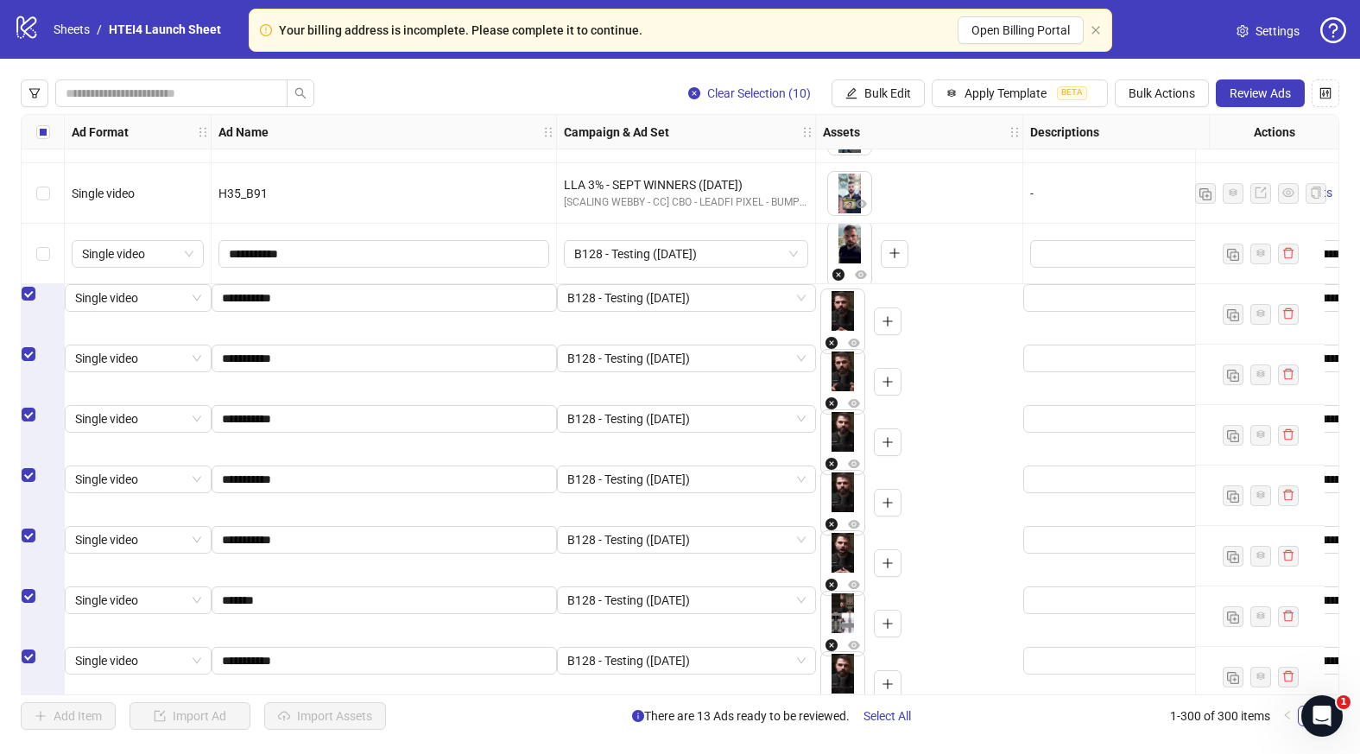
click at [34, 240] on div "Select row 290" at bounding box center [43, 254] width 43 height 60
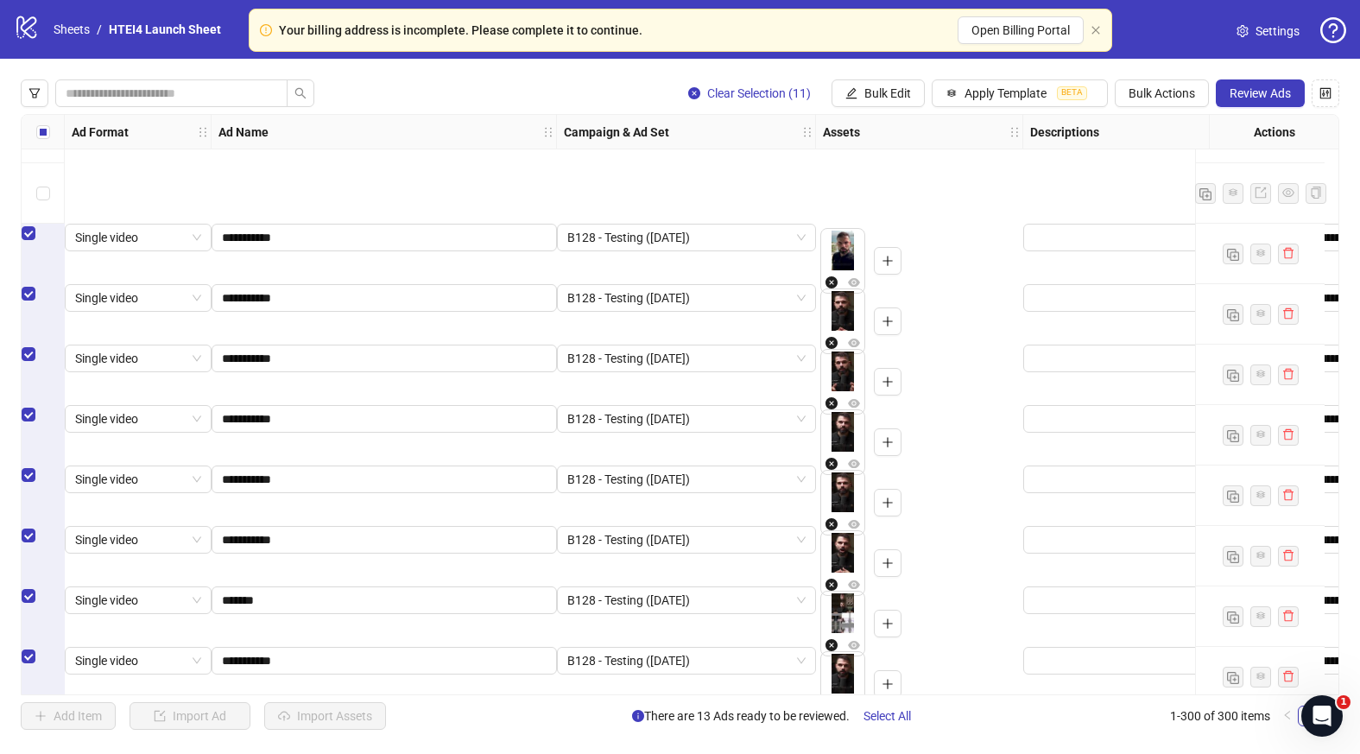
scroll to position [17599, 0]
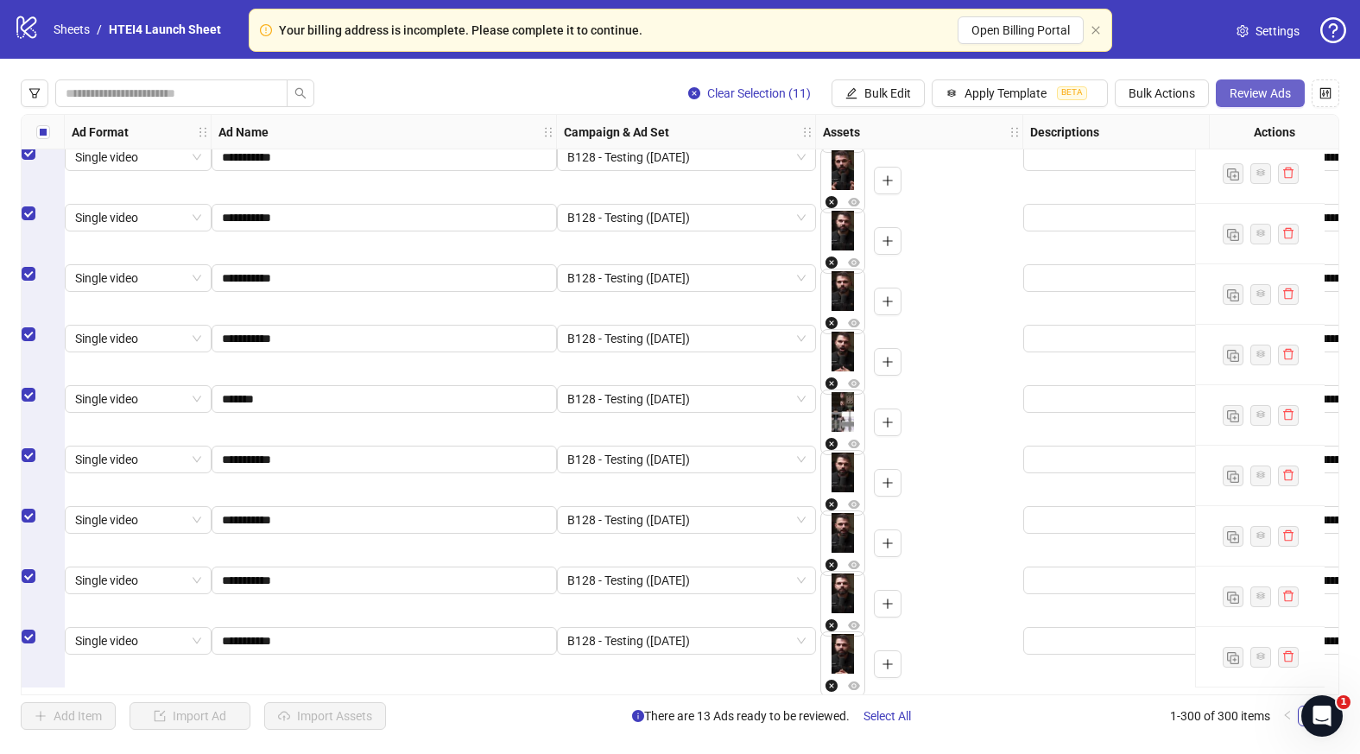
click at [1257, 85] on button "Review Ads" at bounding box center [1260, 93] width 89 height 28
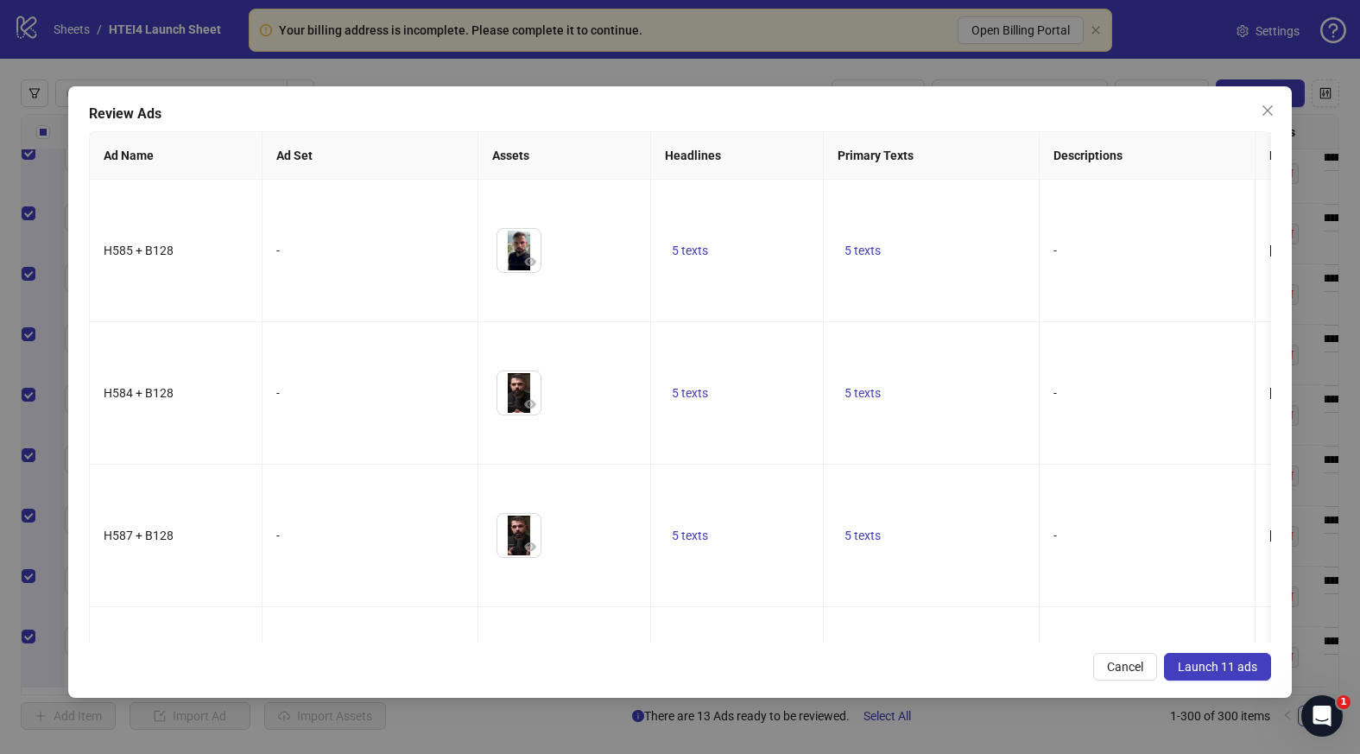
click at [1241, 671] on span "Launch 11 ads" at bounding box center [1217, 667] width 79 height 14
